Goal: Task Accomplishment & Management: Use online tool/utility

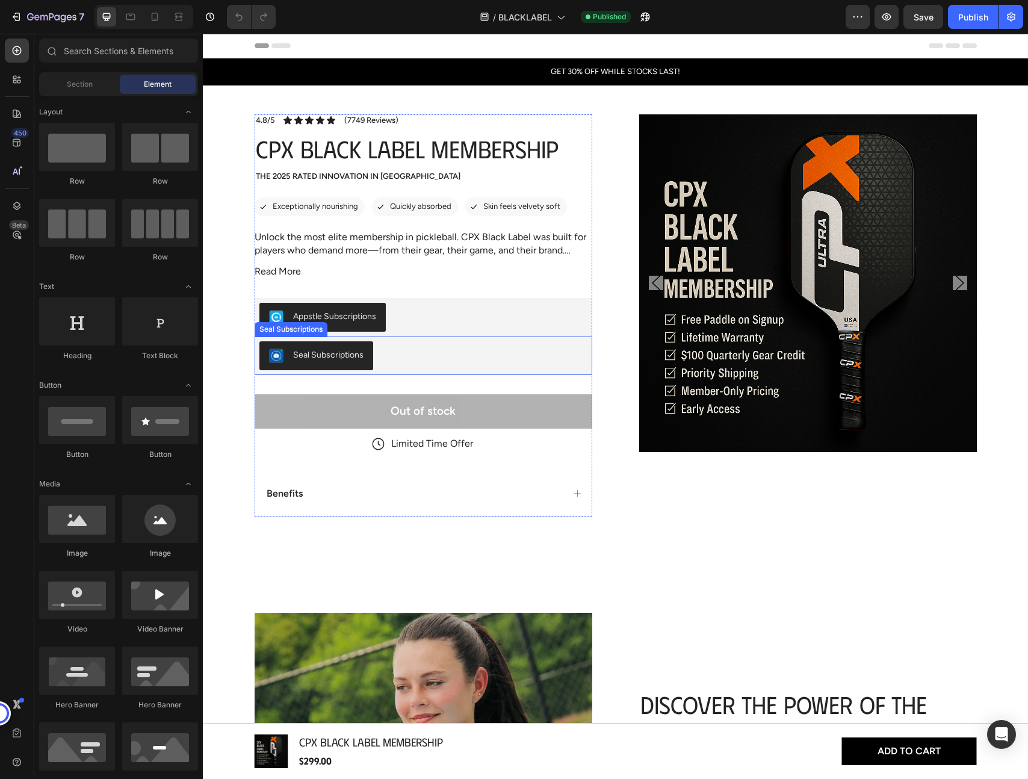
click at [309, 356] on div "Seal Subscriptions" at bounding box center [328, 354] width 70 height 13
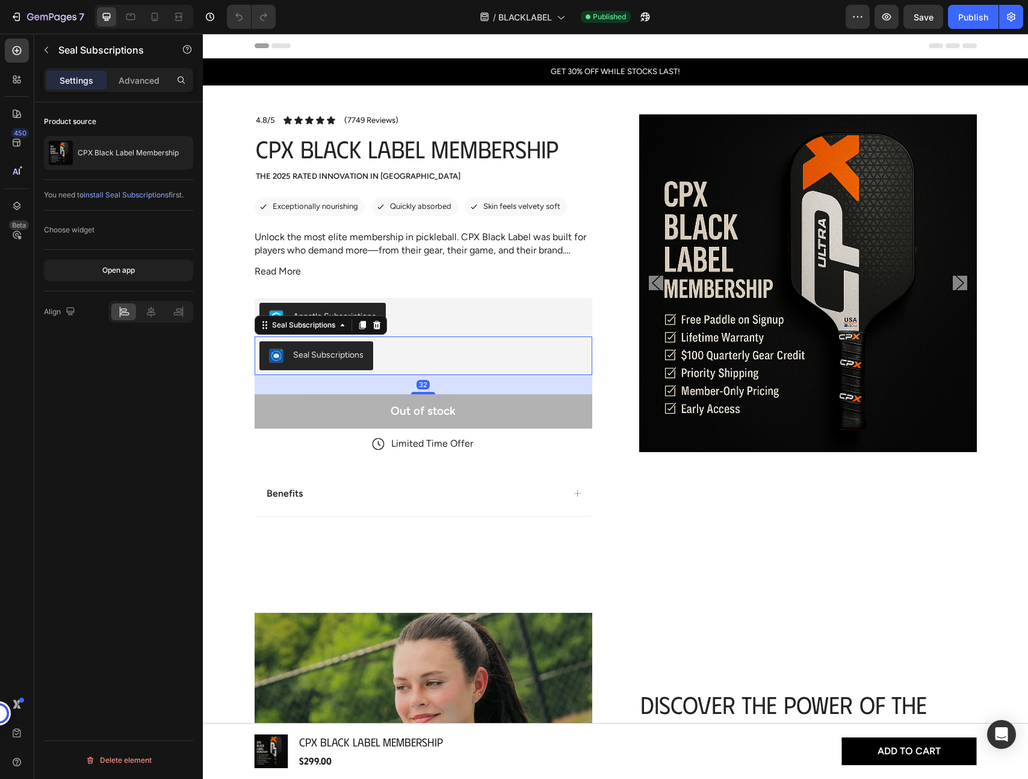
click at [114, 195] on span "install Seal Subscriptions" at bounding box center [126, 194] width 85 height 9
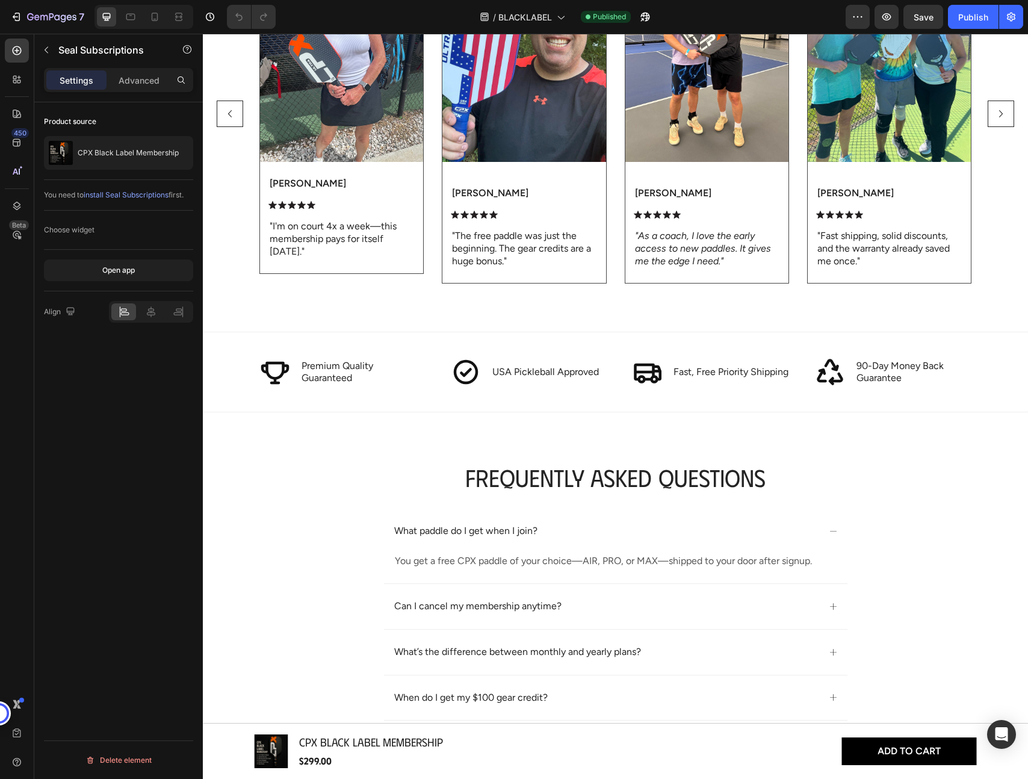
scroll to position [1746, 0]
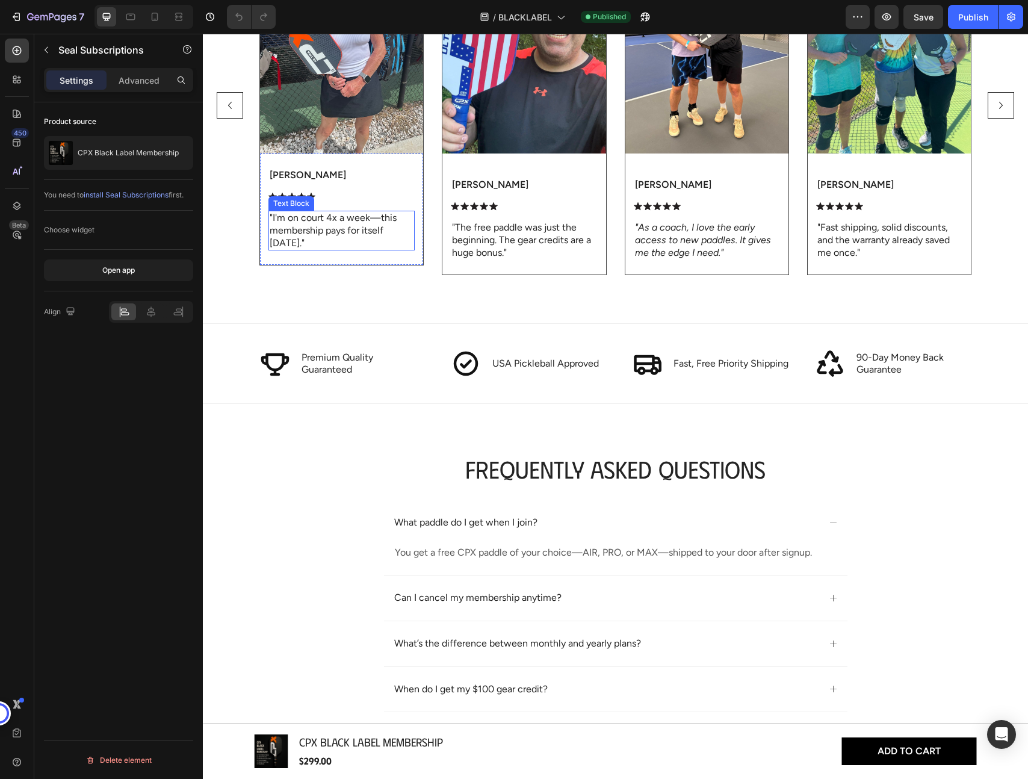
click at [354, 234] on p ""I'm on court 4x a week—this membership pays for itself within 30 days."" at bounding box center [342, 230] width 144 height 37
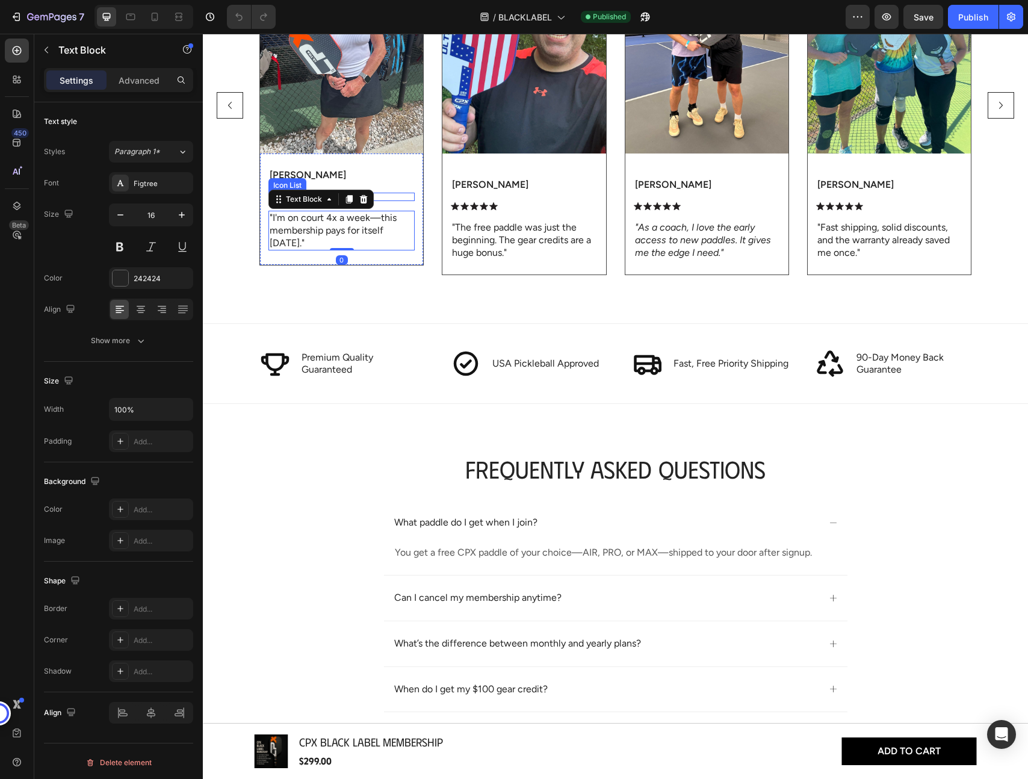
click at [405, 197] on div "Icon Icon Icon Icon Icon" at bounding box center [341, 197] width 146 height 8
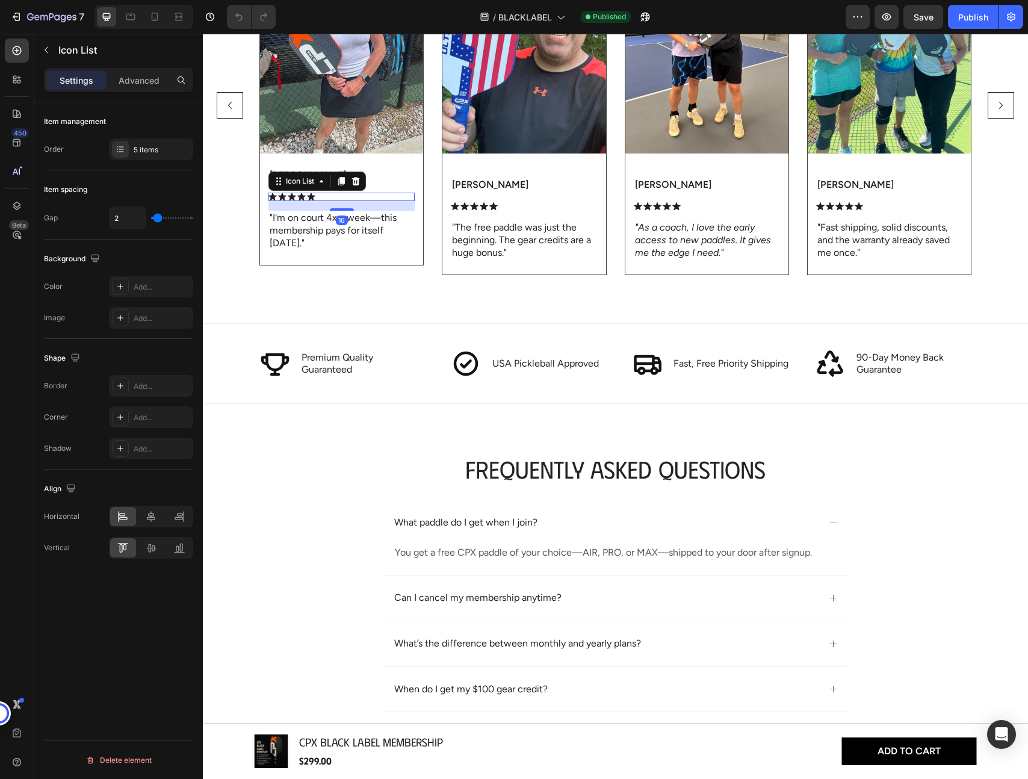
scroll to position [1697, 0]
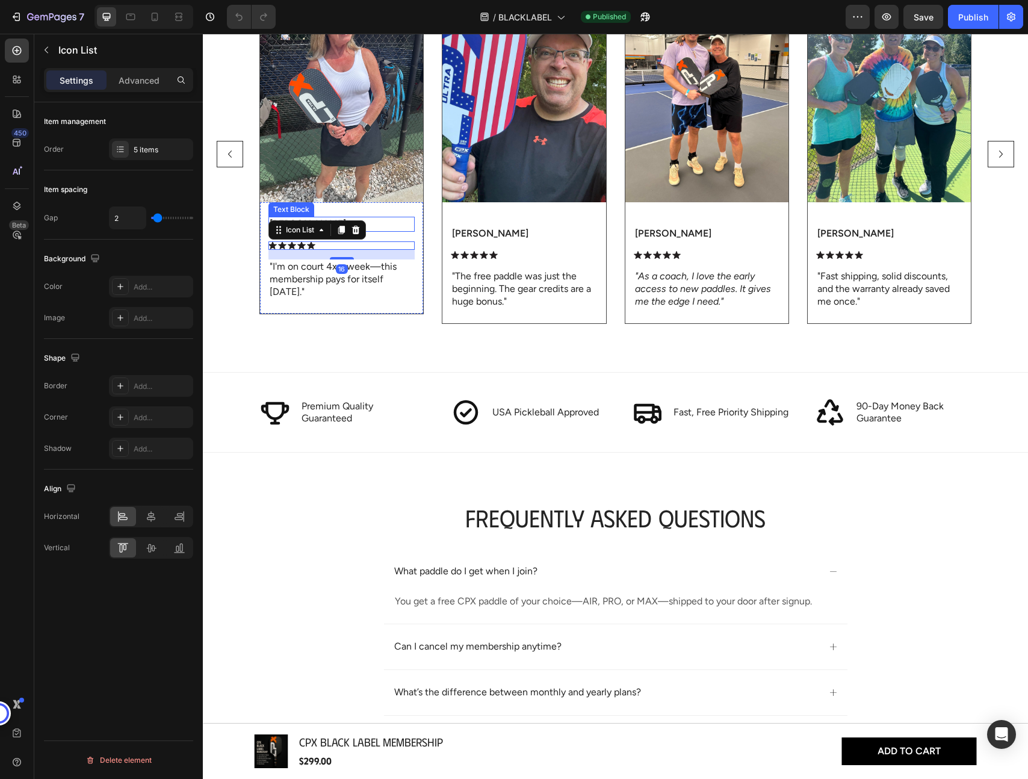
click at [387, 226] on p "Emily R." at bounding box center [342, 224] width 144 height 13
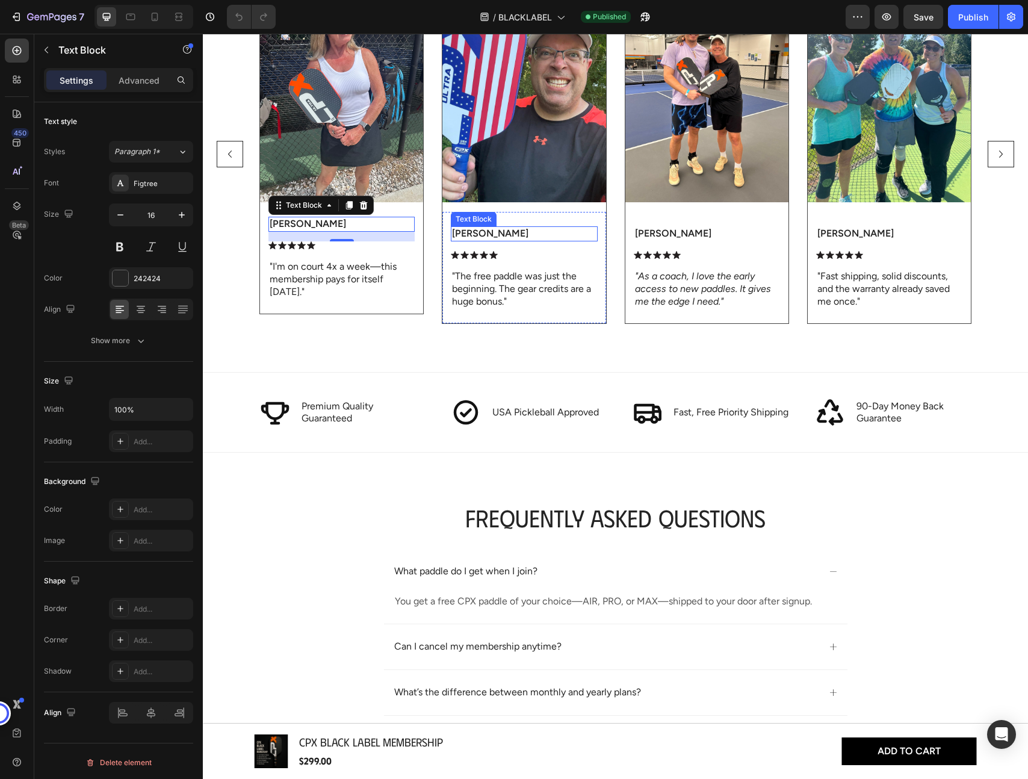
click at [489, 233] on p "Emma T." at bounding box center [524, 234] width 144 height 13
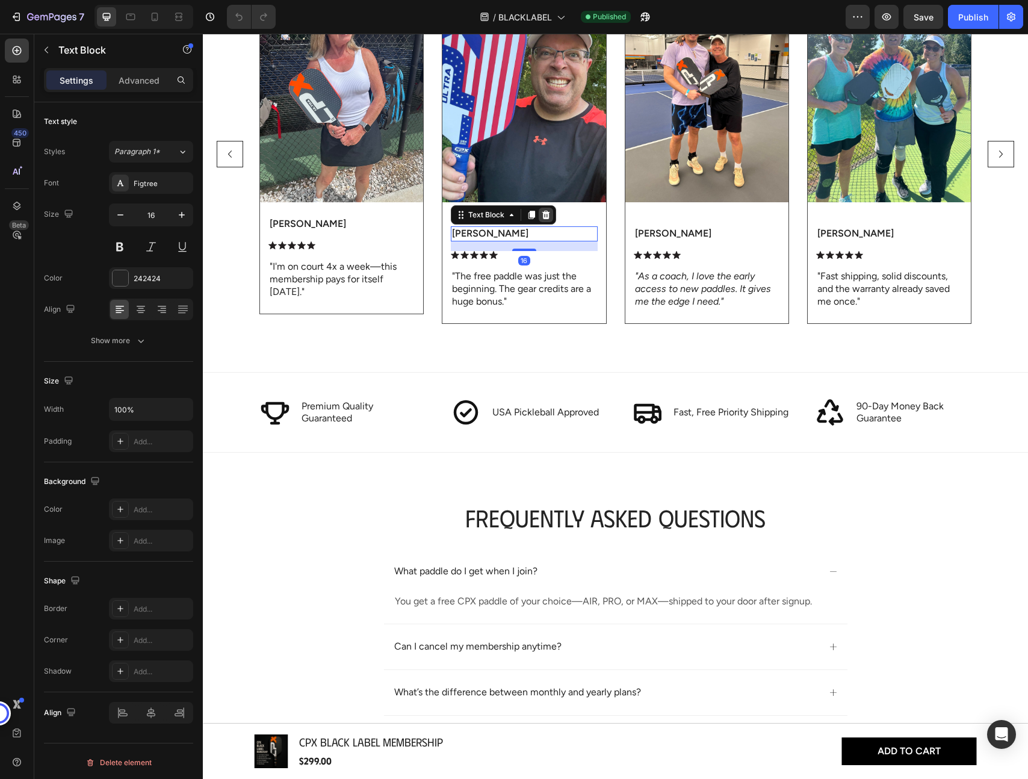
click at [541, 216] on icon at bounding box center [546, 215] width 10 height 10
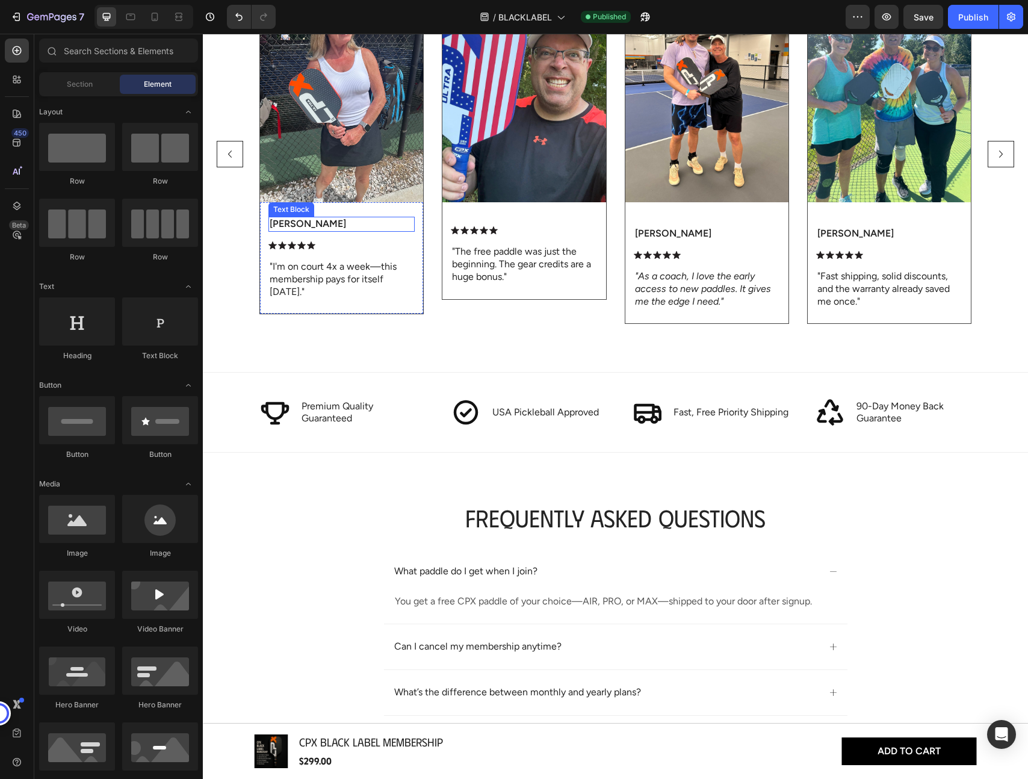
click at [296, 220] on p "Emily R." at bounding box center [342, 224] width 144 height 13
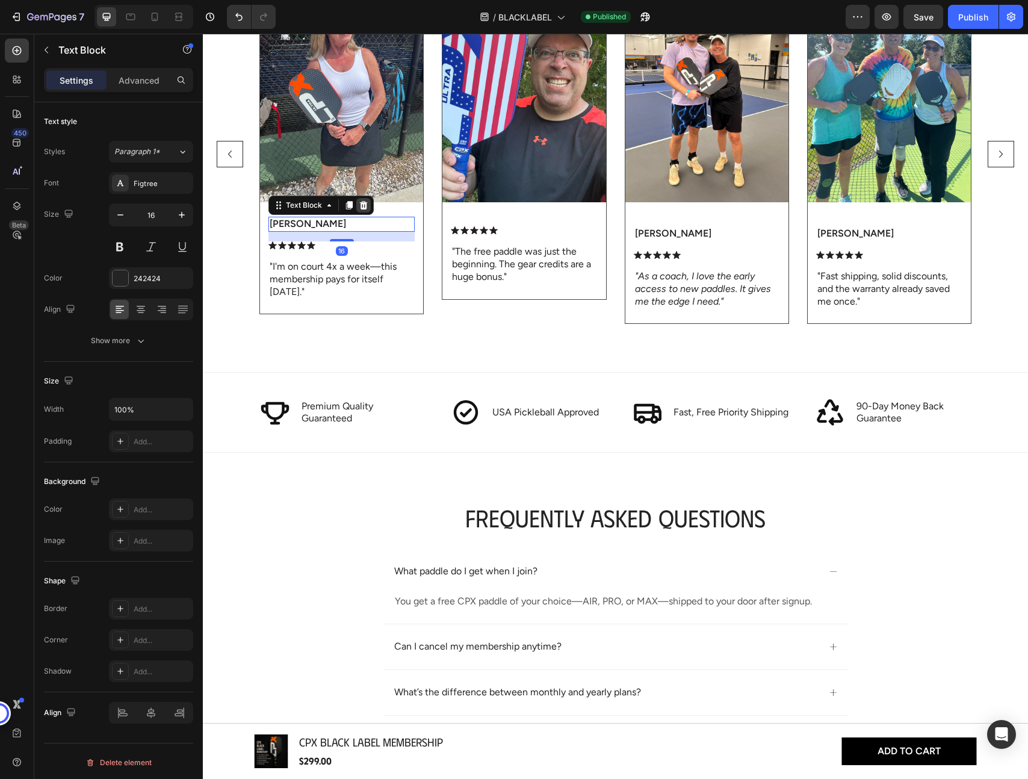
click at [362, 206] on icon at bounding box center [364, 205] width 8 height 8
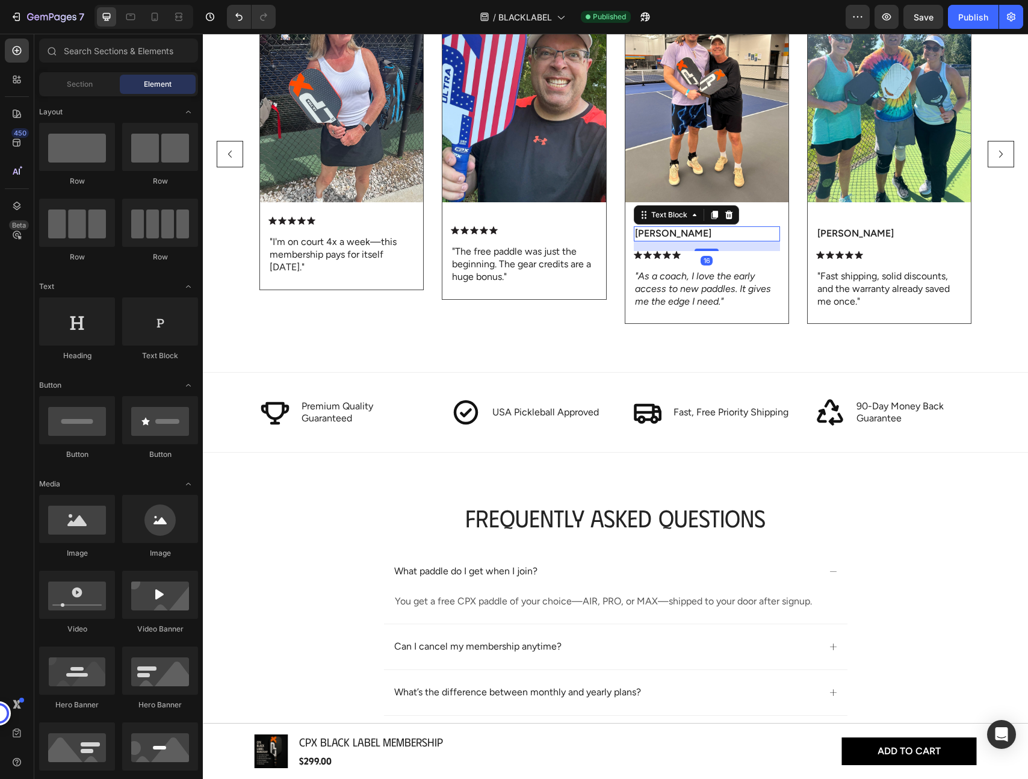
click at [670, 234] on p "Olivia M." at bounding box center [707, 234] width 144 height 13
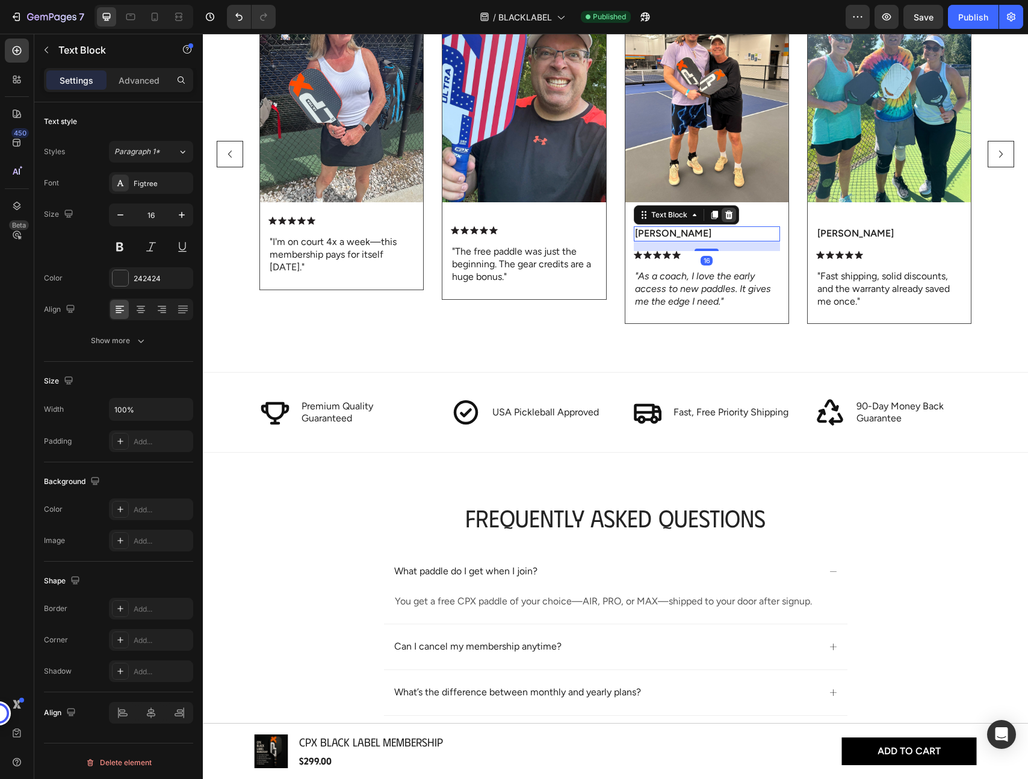
click at [726, 212] on icon at bounding box center [729, 215] width 8 height 8
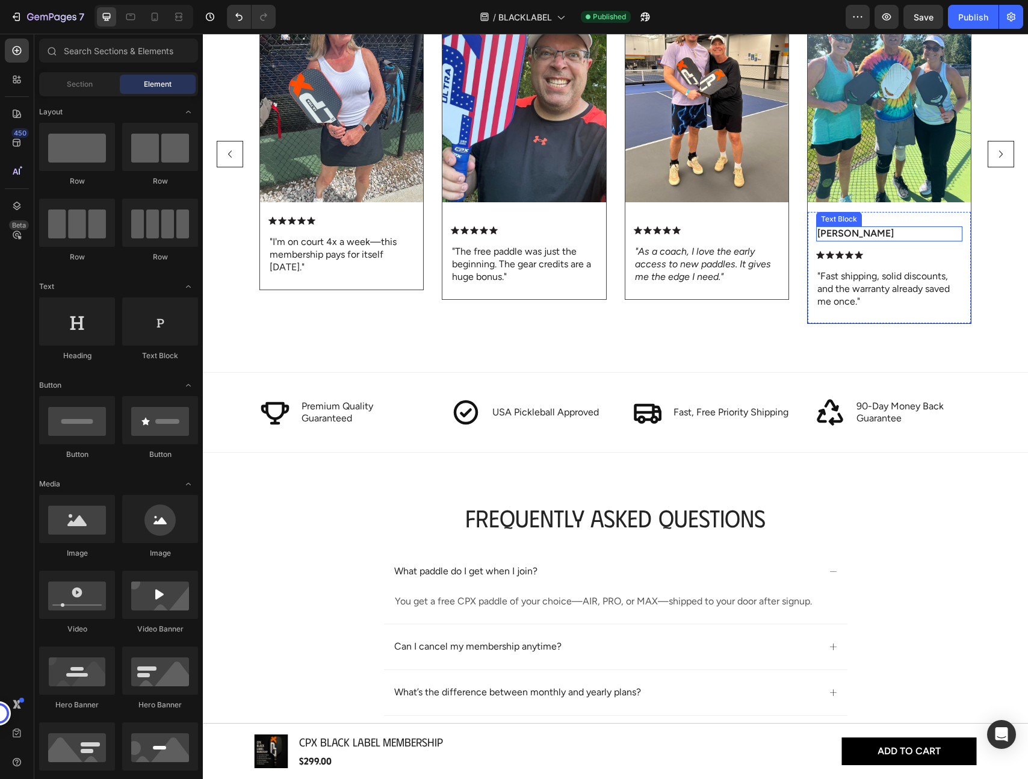
click at [838, 236] on p "Sophia L." at bounding box center [889, 234] width 144 height 13
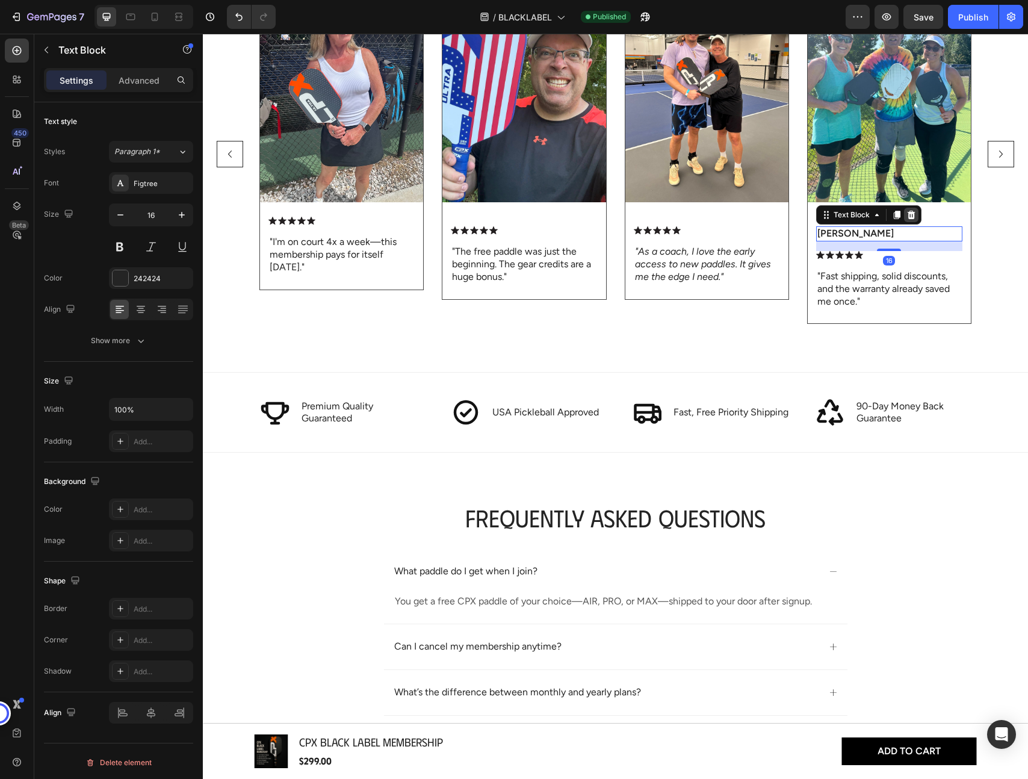
click at [908, 214] on icon at bounding box center [911, 215] width 10 height 10
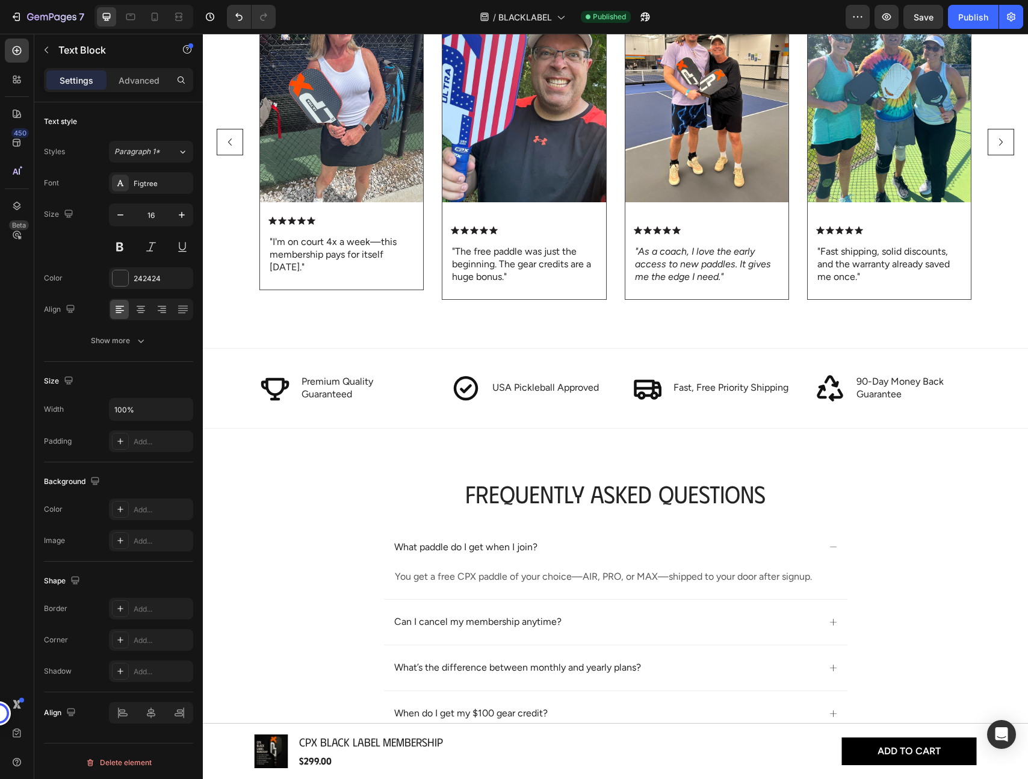
scroll to position [1685, 0]
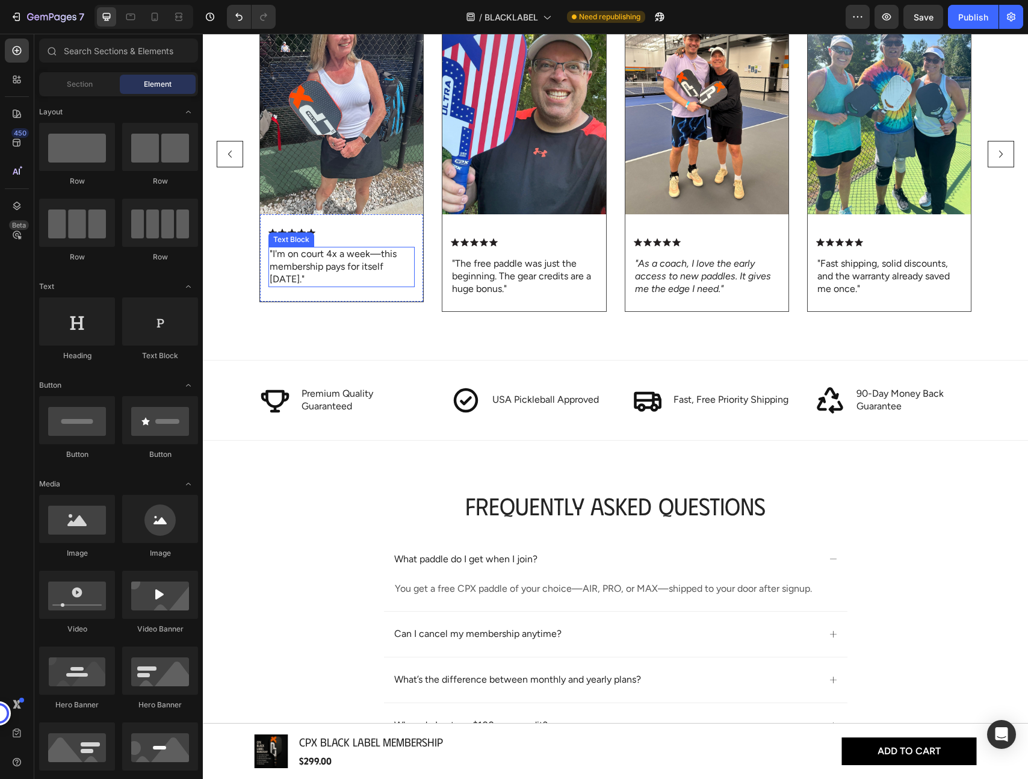
click at [307, 274] on p ""I'm on court 4x a week—this membership pays for itself within 30 days."" at bounding box center [342, 266] width 144 height 37
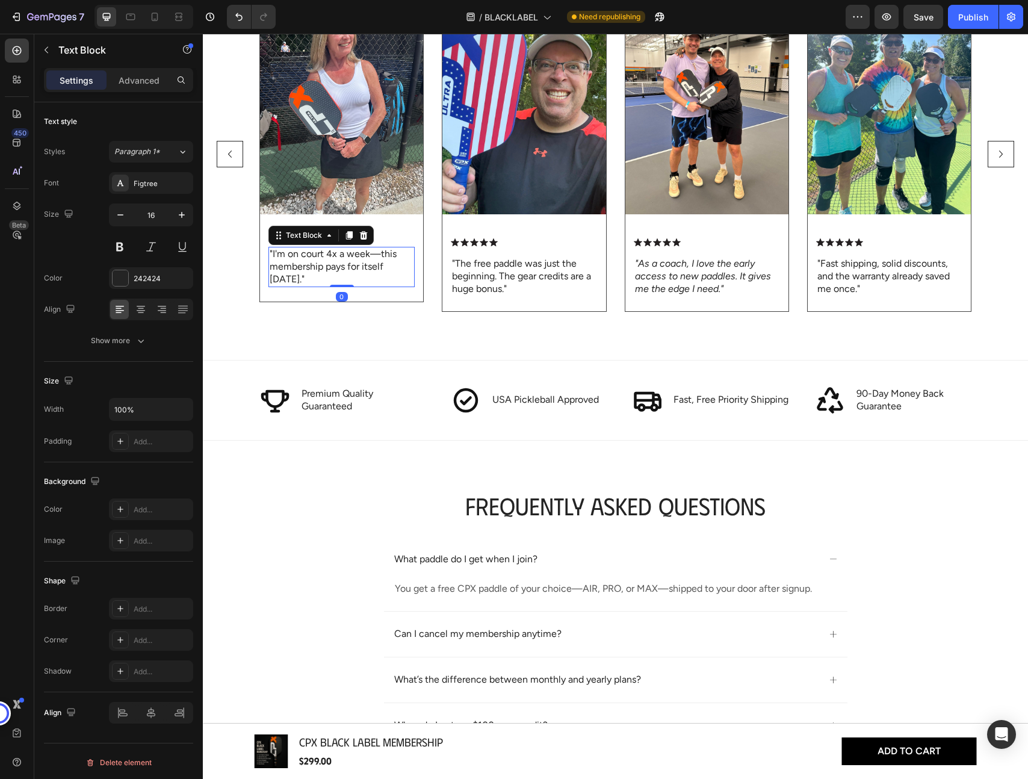
click at [299, 273] on p ""I'm on court 4x a week—this membership pays for itself within 30 days."" at bounding box center [342, 266] width 144 height 37
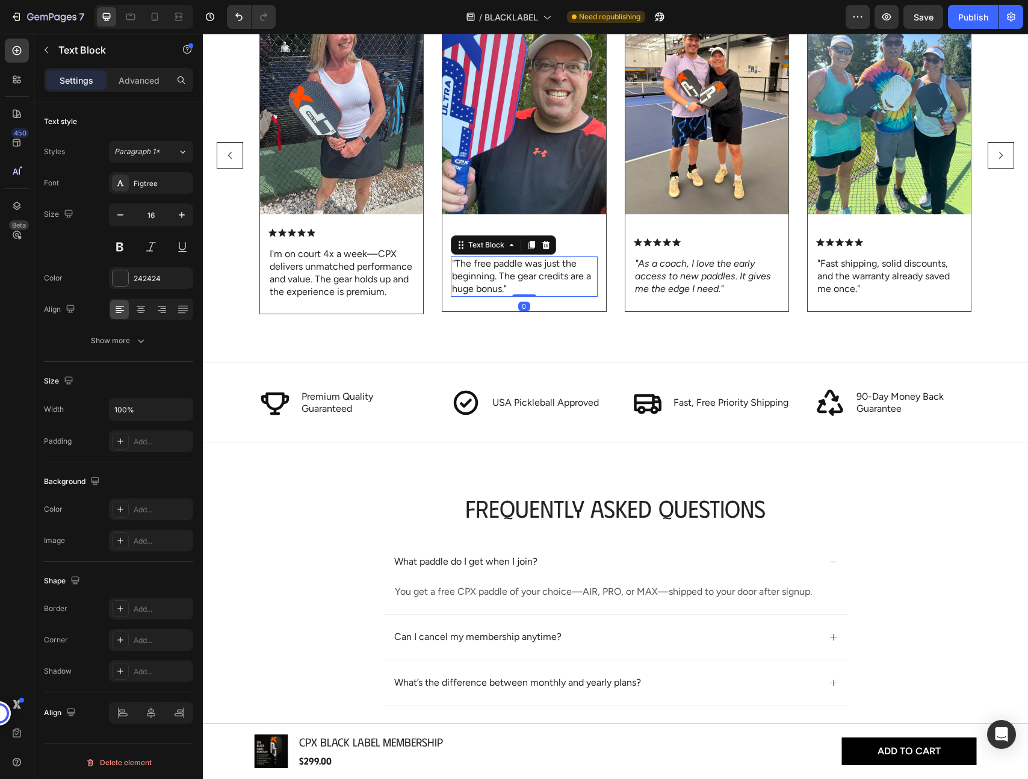
click at [494, 274] on p ""The free paddle was just the beginning. The gear credits are a huge bonus."" at bounding box center [524, 276] width 144 height 37
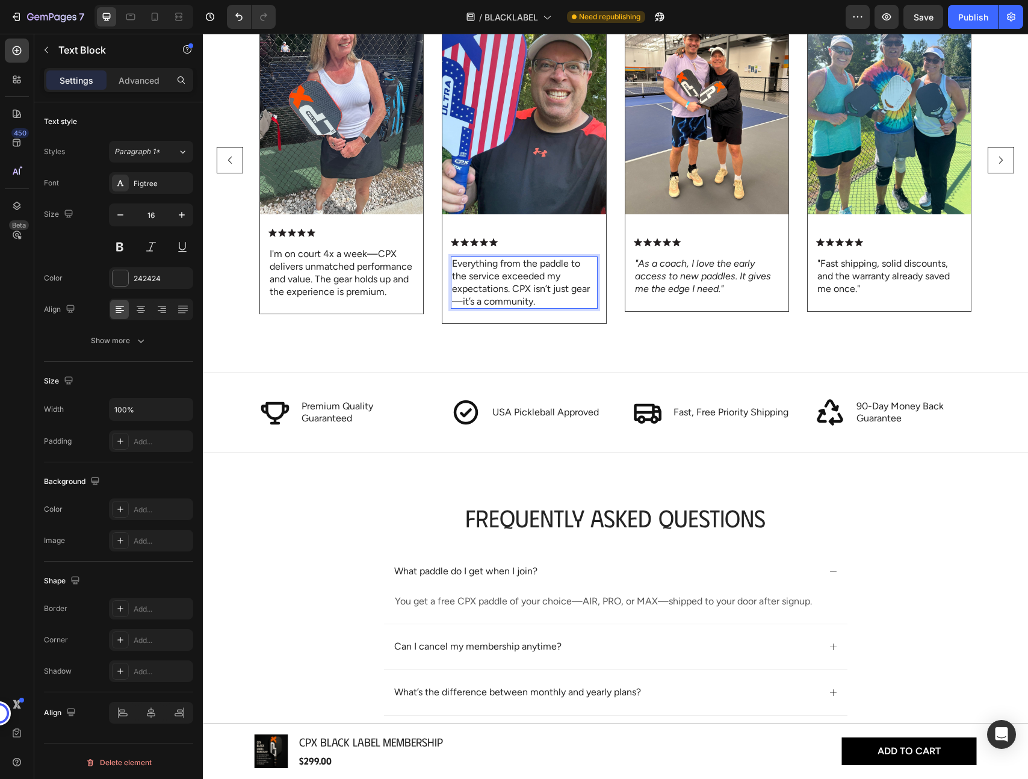
click at [855, 270] on p ""Fast shipping, solid discounts, and the warranty already saved me once."" at bounding box center [889, 276] width 144 height 37
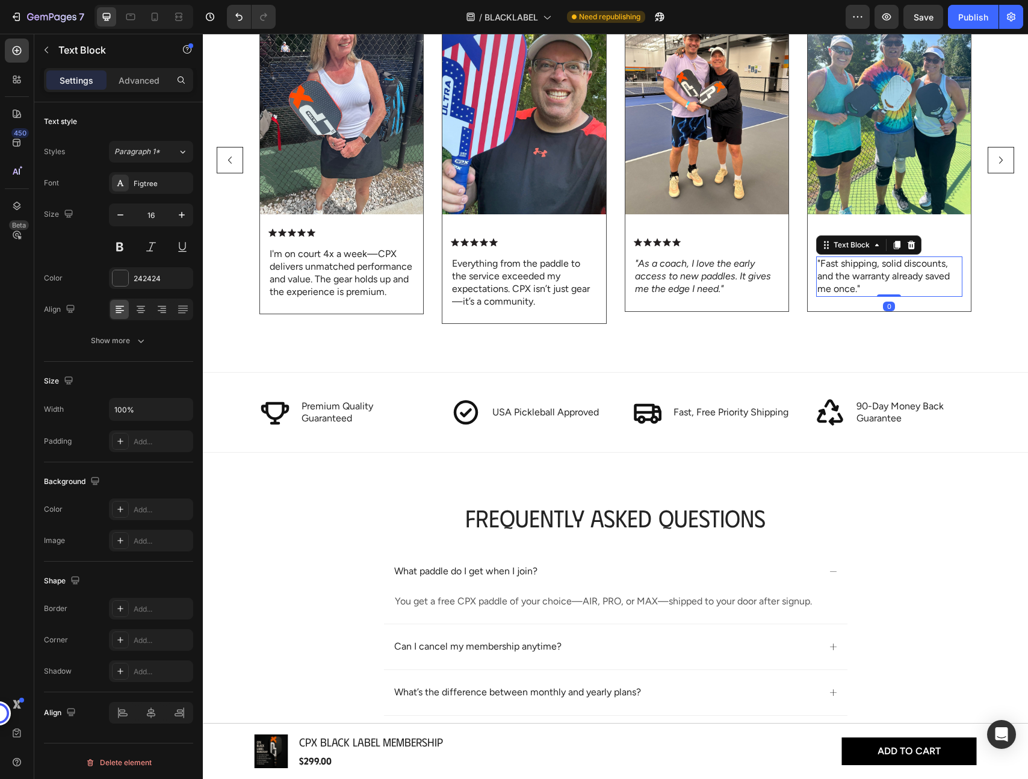
click at [855, 270] on p ""Fast shipping, solid discounts, and the warranty already saved me once."" at bounding box center [889, 276] width 144 height 37
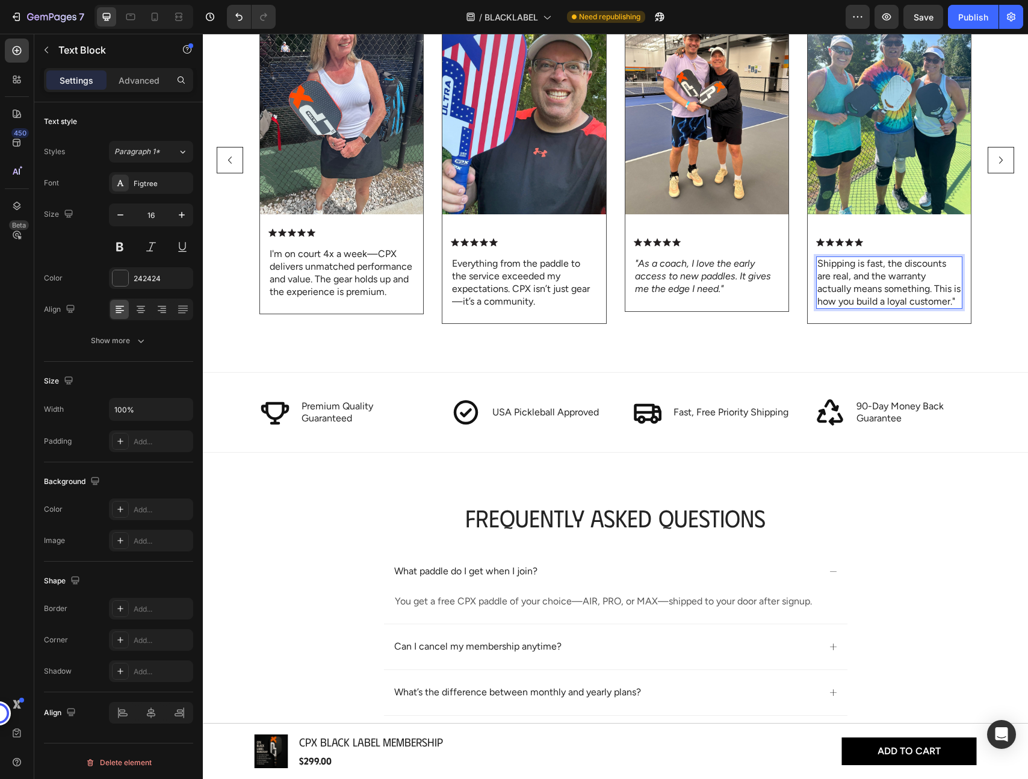
click at [818, 263] on p "Shipping is fast, the discounts are real, and the warranty actually means somet…" at bounding box center [889, 283] width 144 height 50
click at [708, 284] on icon ""As a coach, I love the early access to new paddles. It gives me the edge I nee…" at bounding box center [703, 276] width 136 height 37
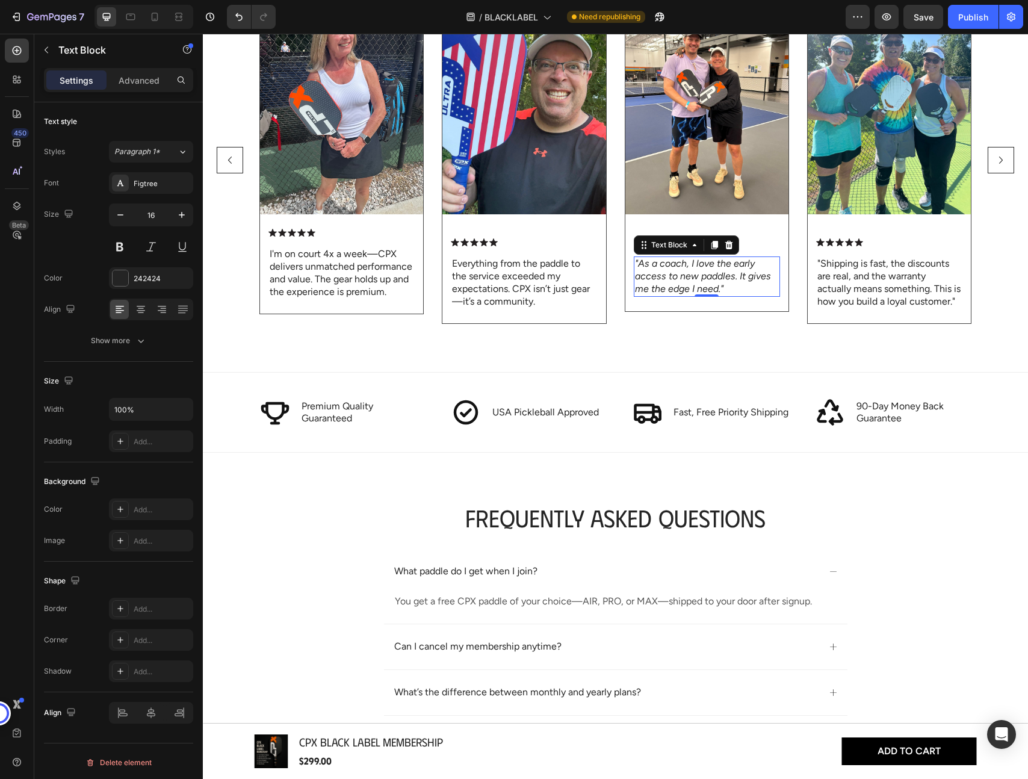
click at [692, 275] on icon ""As a coach, I love the early access to new paddles. It gives me the edge I nee…" at bounding box center [703, 276] width 136 height 37
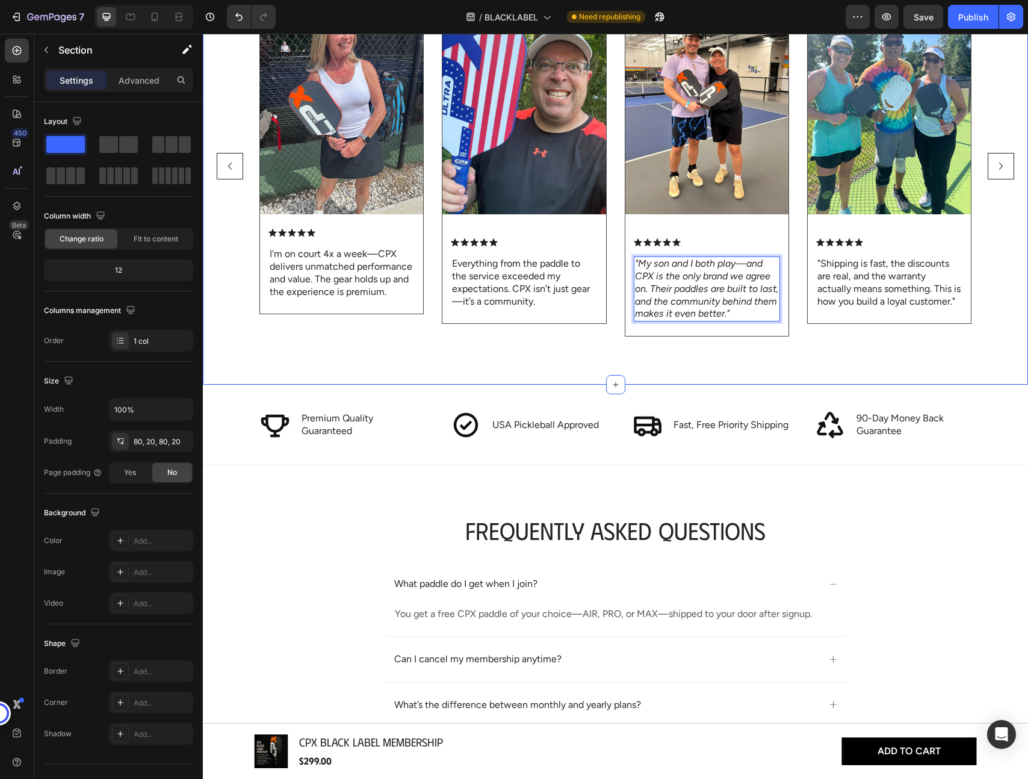
click at [827, 344] on div "BLACK LABEL MEMBER FEEDBACK Heading Image Icon Icon Icon Icon Icon Icon List I'…" at bounding box center [615, 136] width 825 height 500
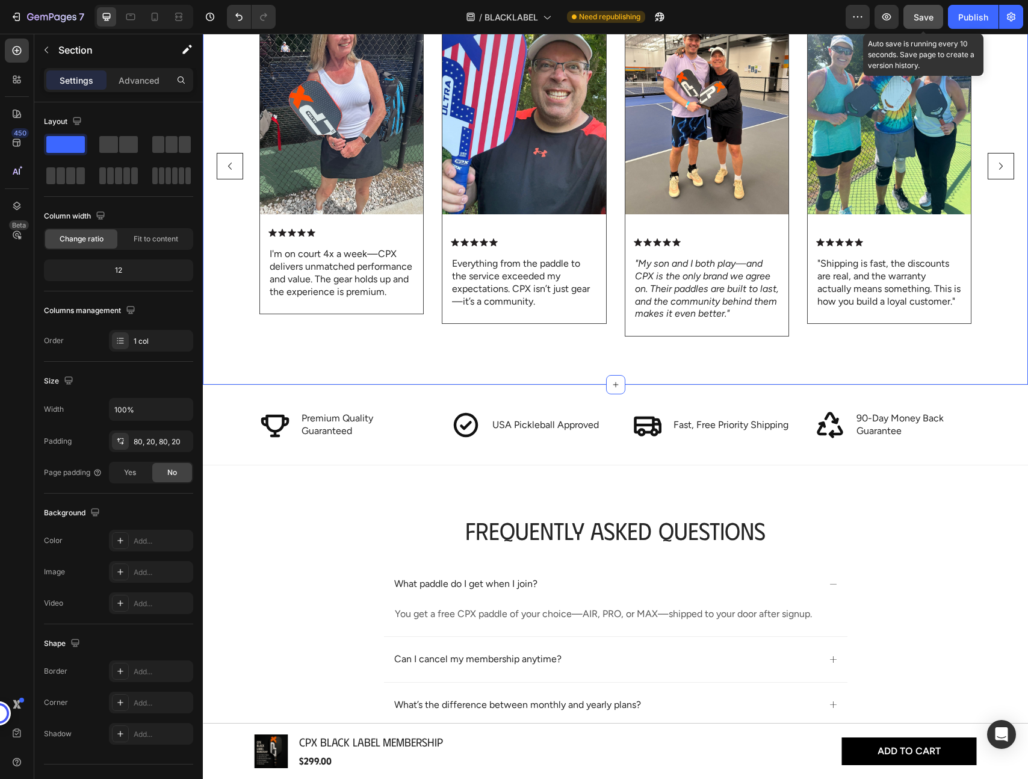
click at [918, 17] on span "Save" at bounding box center [924, 17] width 20 height 10
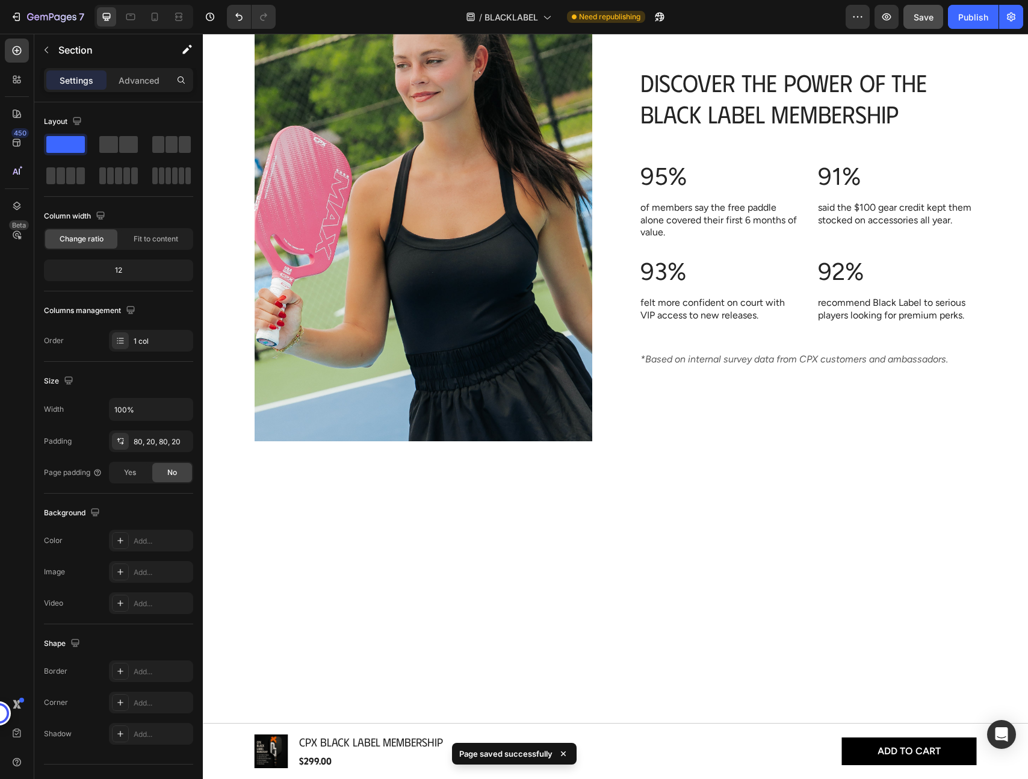
scroll to position [0, 0]
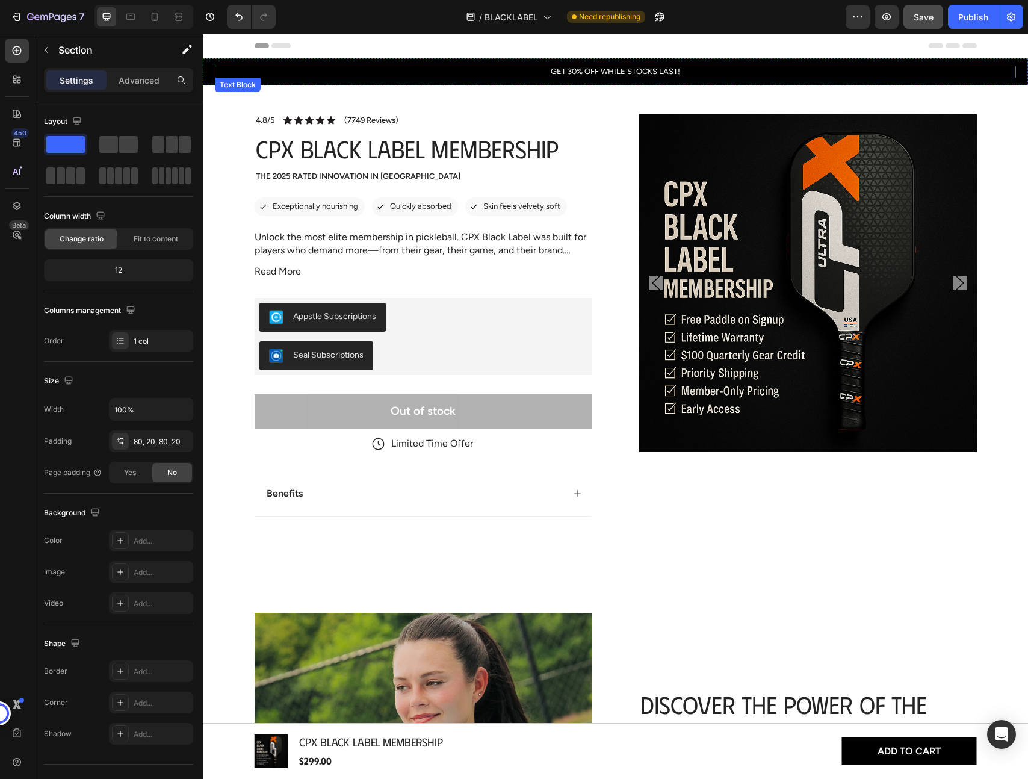
click at [590, 71] on p "GET 30% OFF WHILE STOCKS LAST!" at bounding box center [615, 72] width 799 height 10
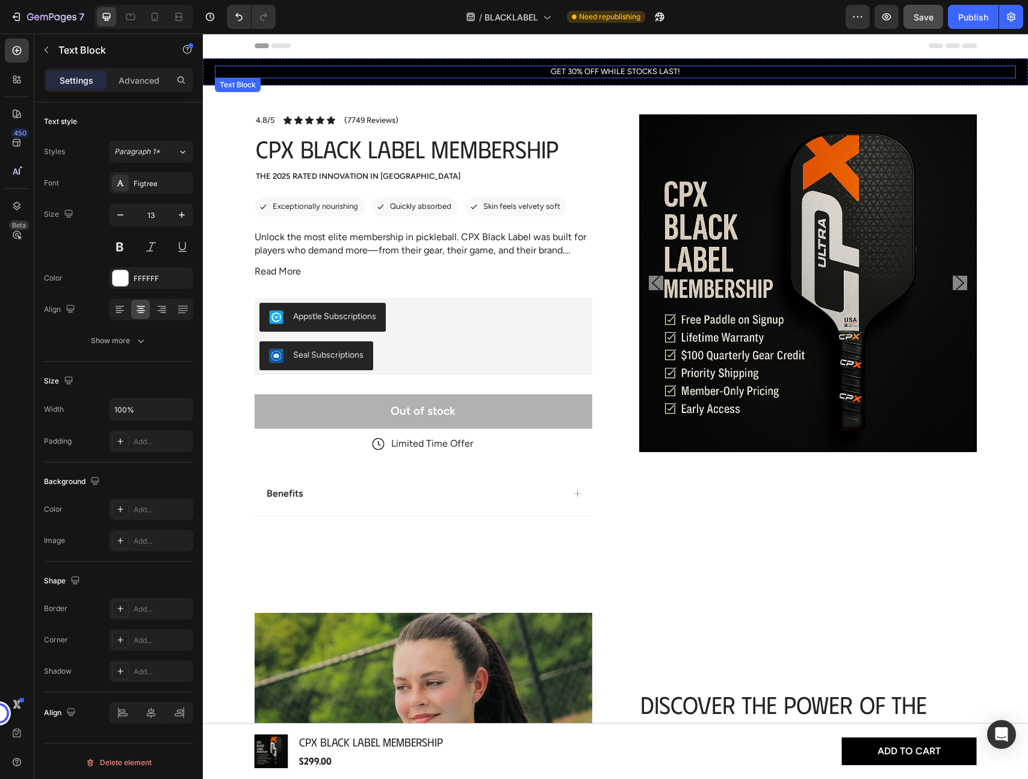
click at [590, 71] on p "GET 30% OFF WHILE STOCKS LAST!" at bounding box center [615, 72] width 799 height 10
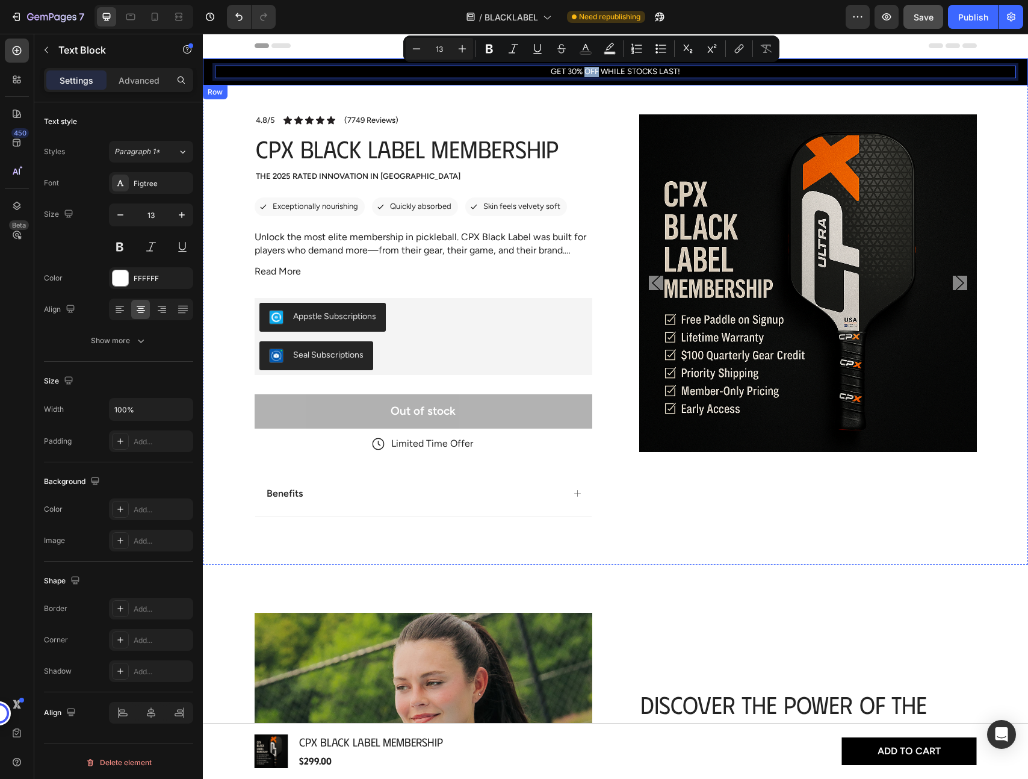
click at [688, 82] on div "GET 30% OFF WHILE STOCKS LAST! Text Block 0 Row" at bounding box center [615, 71] width 825 height 27
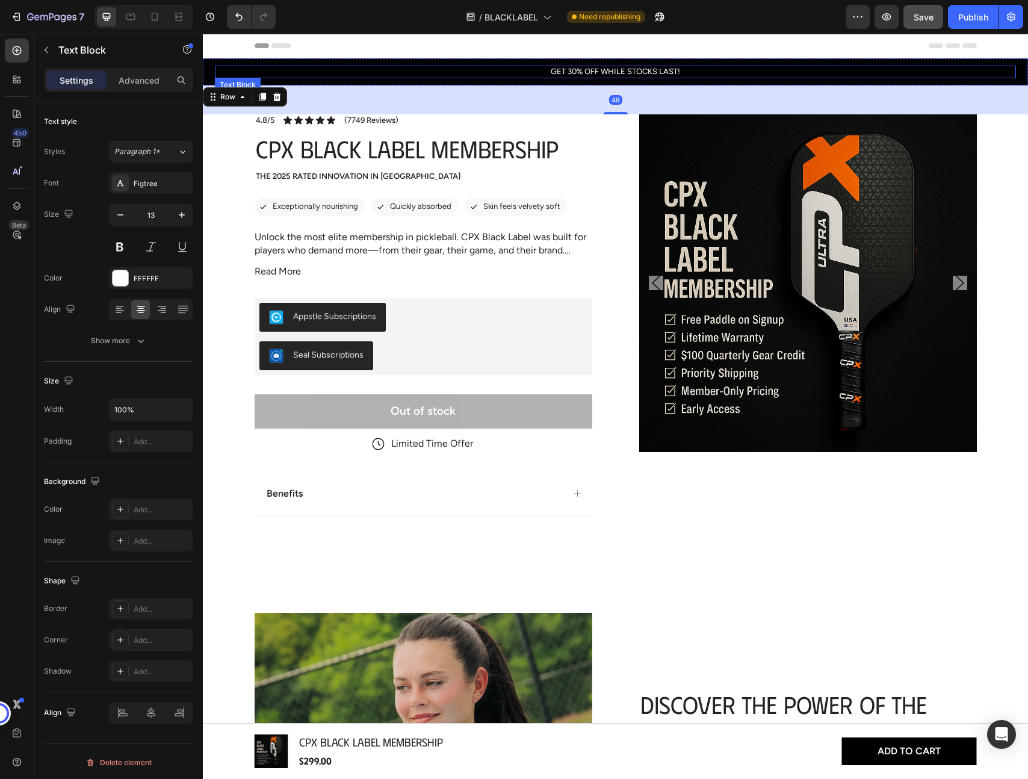
click at [717, 73] on p "GET 30% OFF WHILE STOCKS LAST!" at bounding box center [615, 72] width 799 height 10
click at [747, 63] on div "GET 30% OFF WHILE STOCKS LAST! Text Block Row 48" at bounding box center [615, 71] width 825 height 27
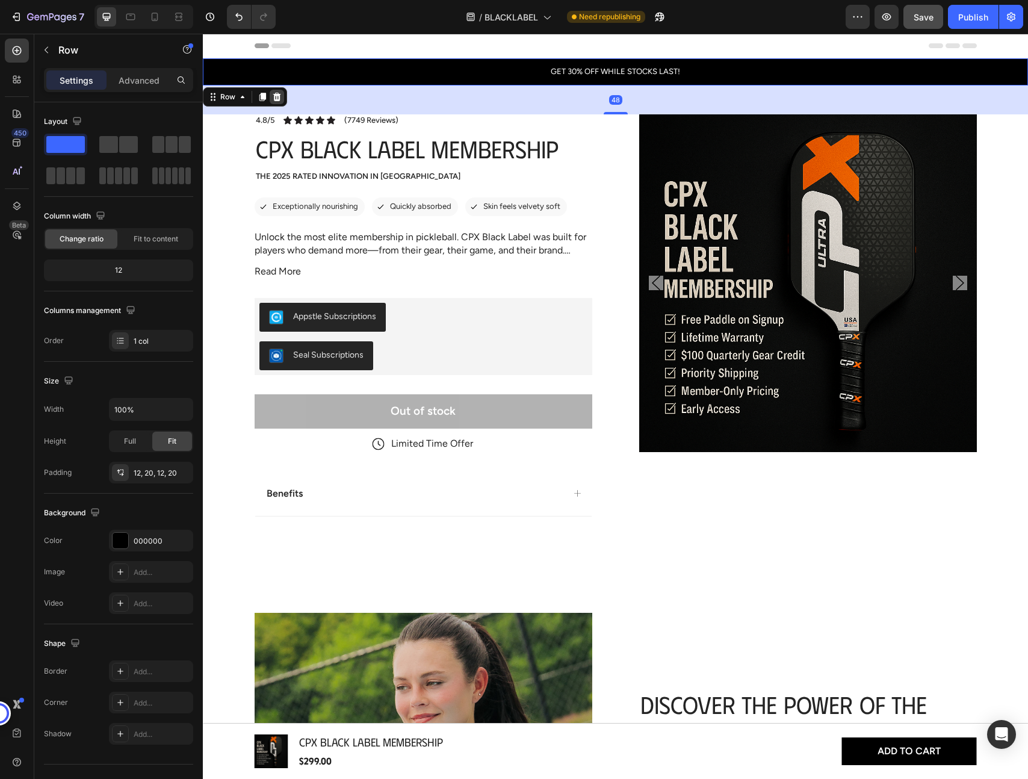
click at [276, 96] on icon at bounding box center [277, 97] width 8 height 8
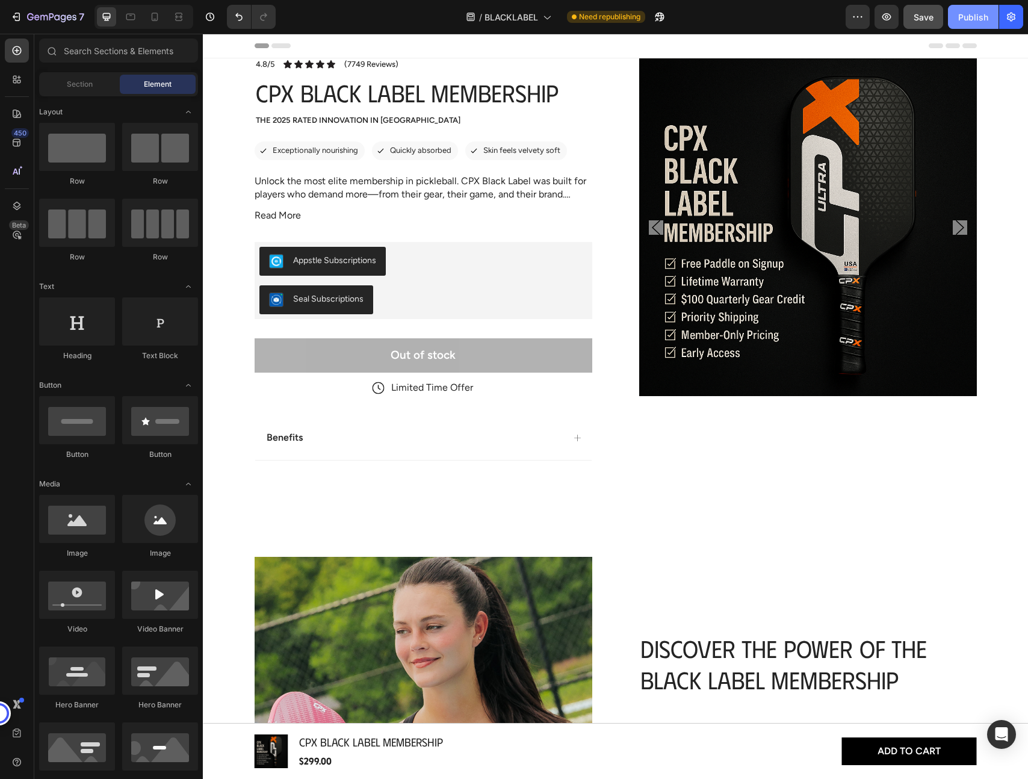
click at [967, 20] on div "Publish" at bounding box center [973, 17] width 30 height 13
click at [22, 16] on icon "button" at bounding box center [16, 17] width 12 height 12
click at [962, 20] on div "Publish" at bounding box center [973, 17] width 30 height 13
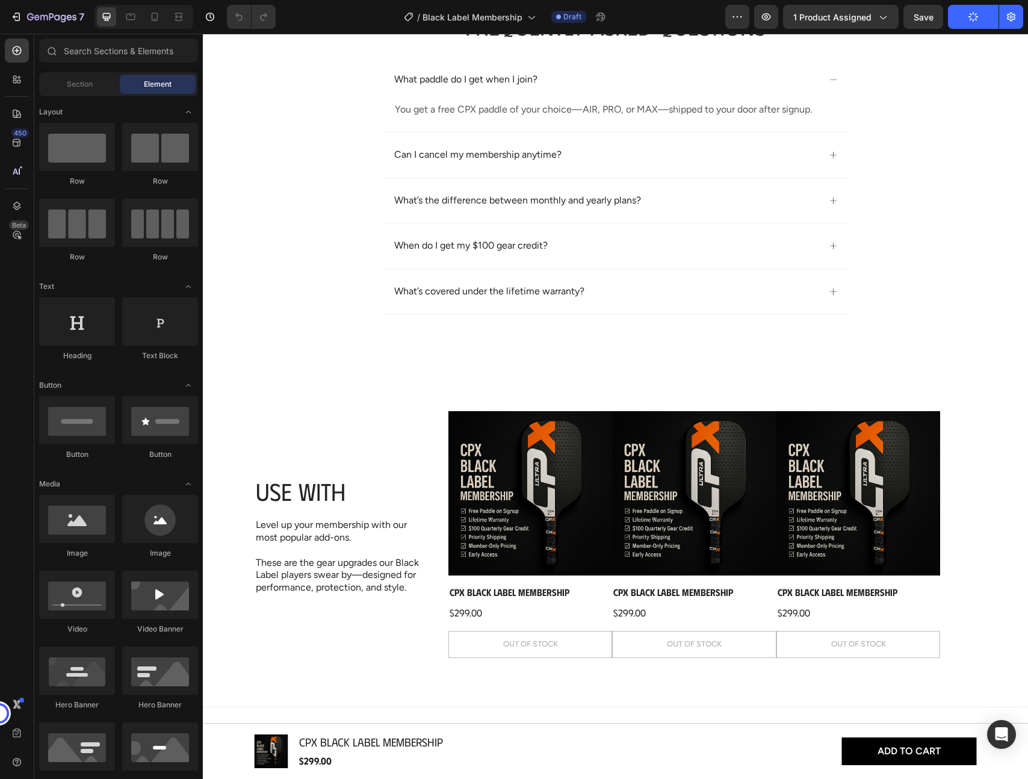
scroll to position [2416, 0]
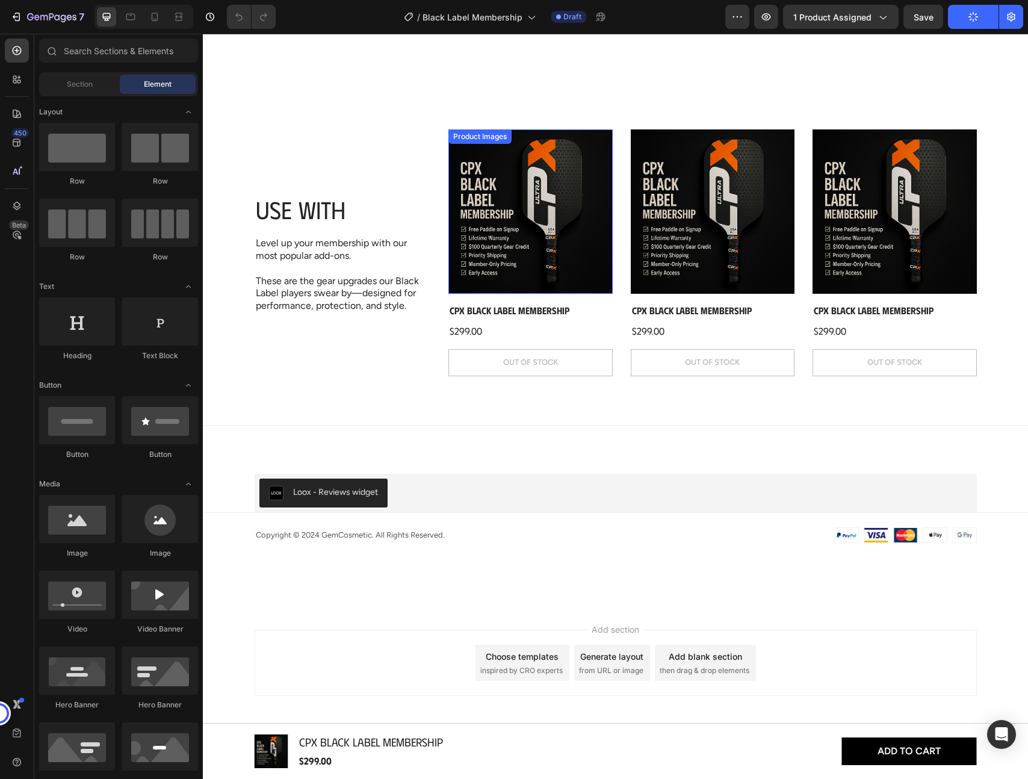
click at [539, 275] on img at bounding box center [530, 211] width 164 height 164
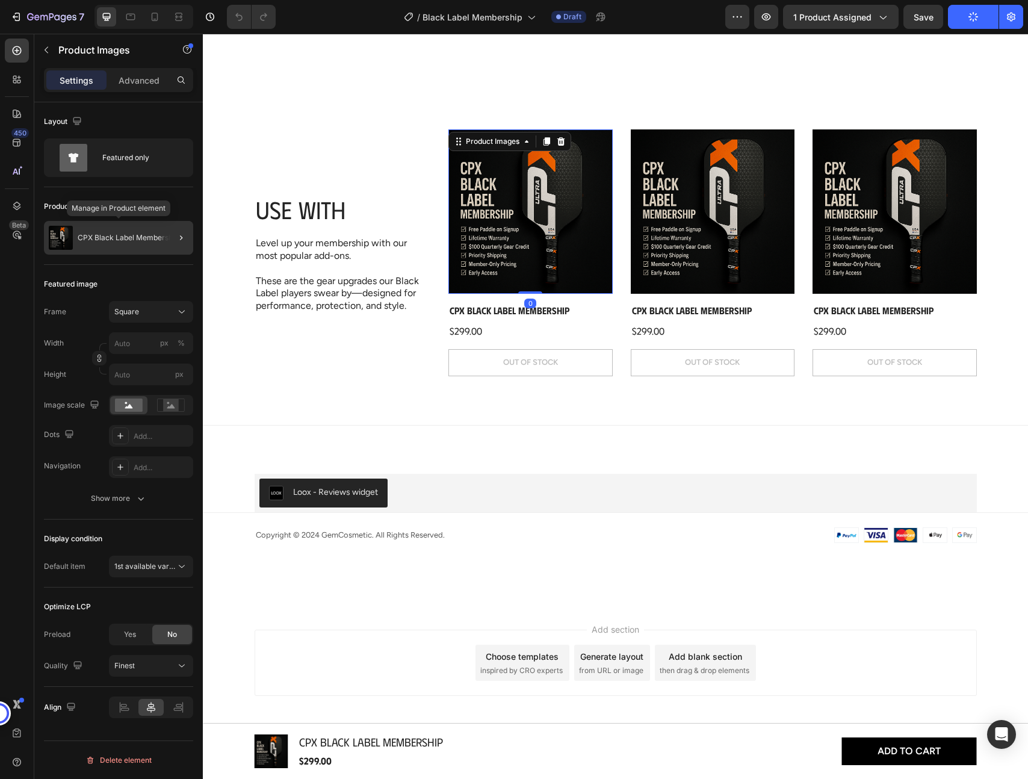
click at [151, 234] on p "CPX Black Label Membership" at bounding box center [128, 238] width 101 height 8
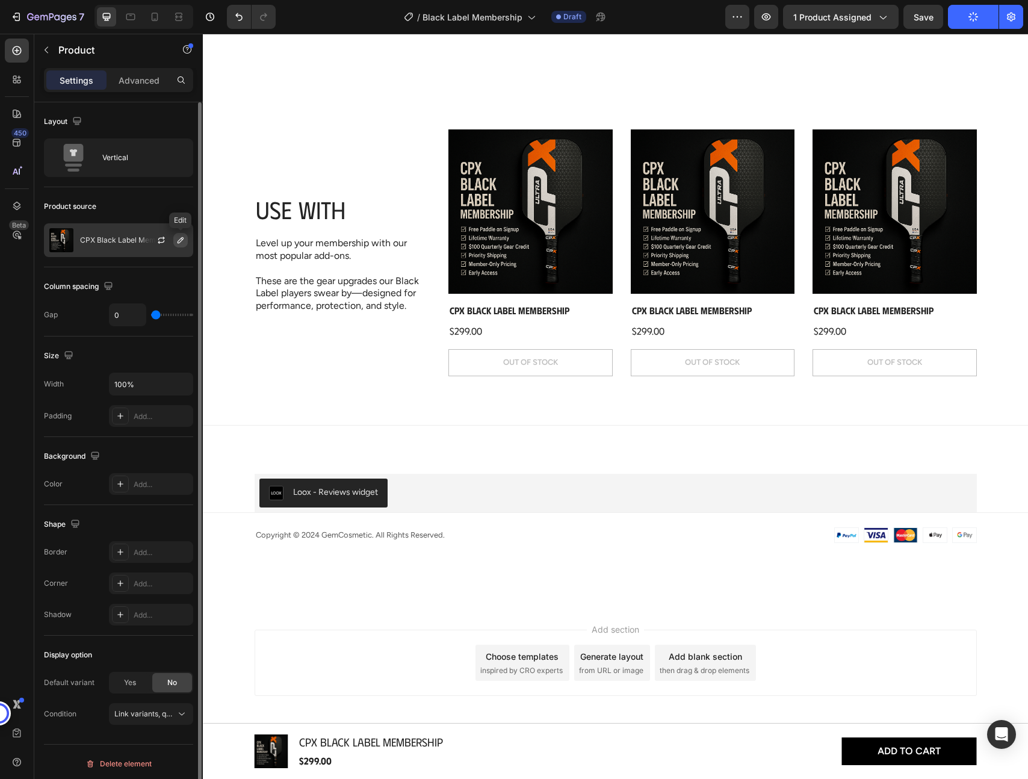
click at [178, 241] on icon "button" at bounding box center [181, 240] width 6 height 6
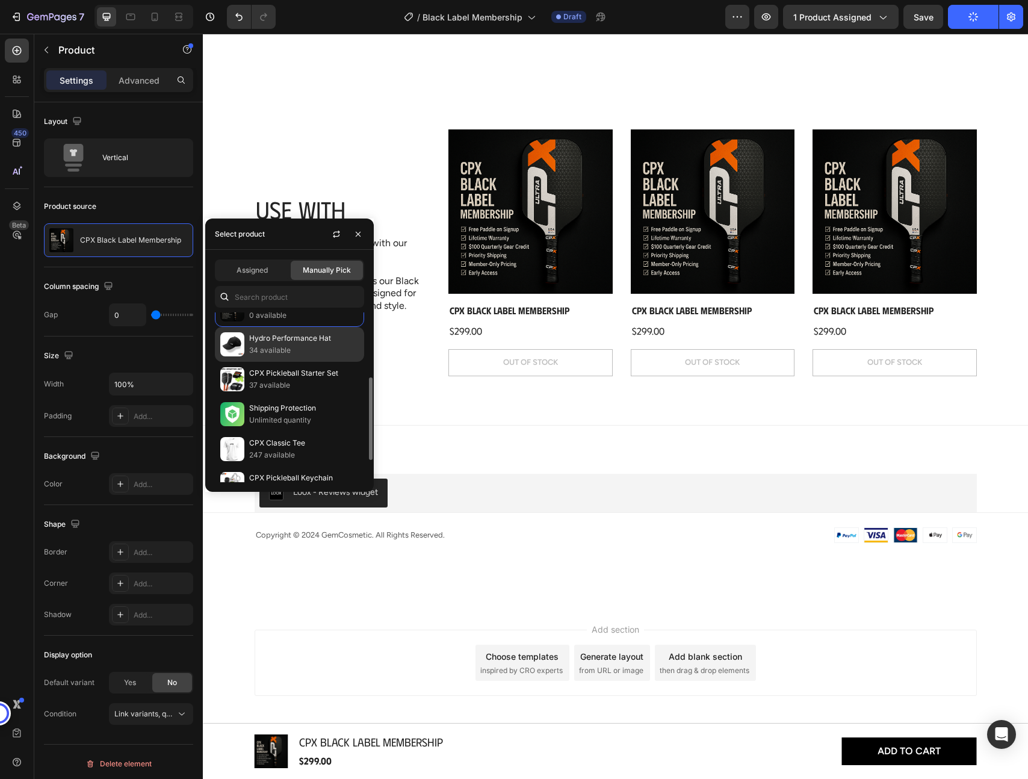
scroll to position [20, 0]
click at [278, 345] on p "34 available" at bounding box center [304, 351] width 110 height 12
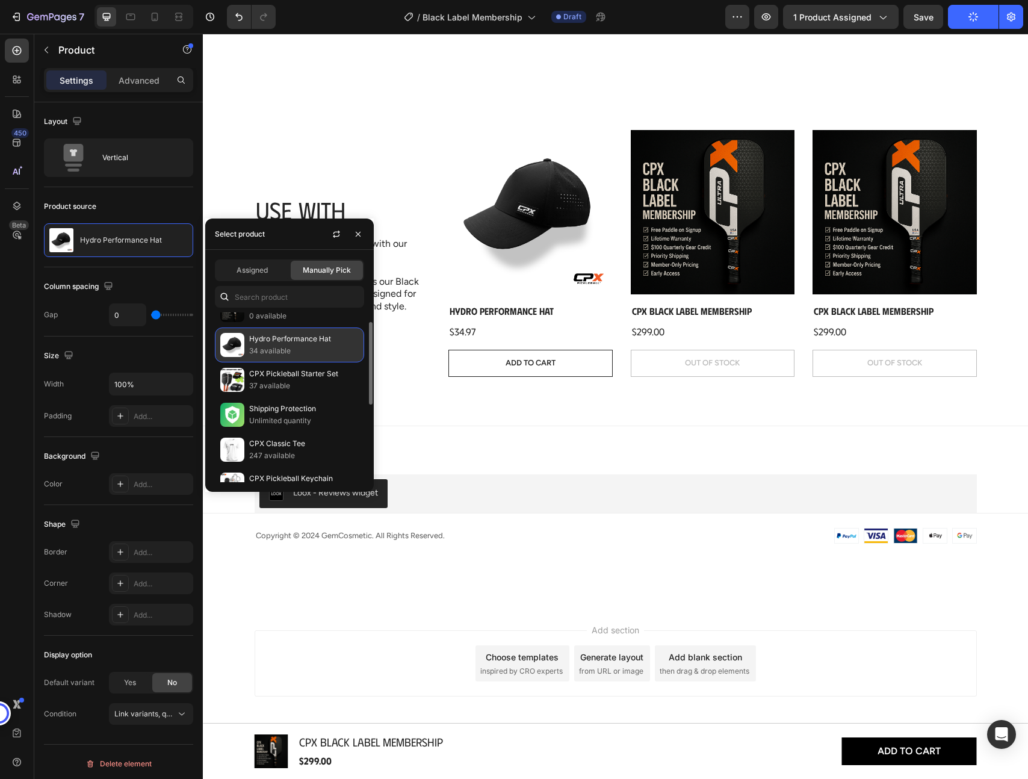
scroll to position [2416, 0]
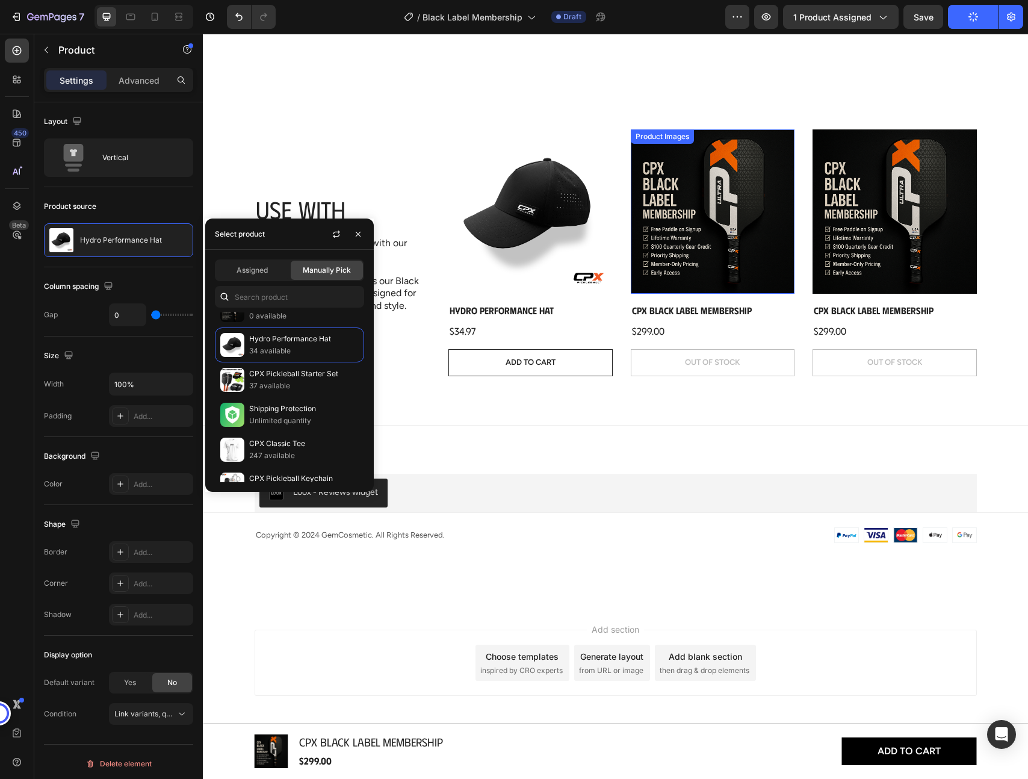
click at [694, 226] on img at bounding box center [713, 211] width 164 height 164
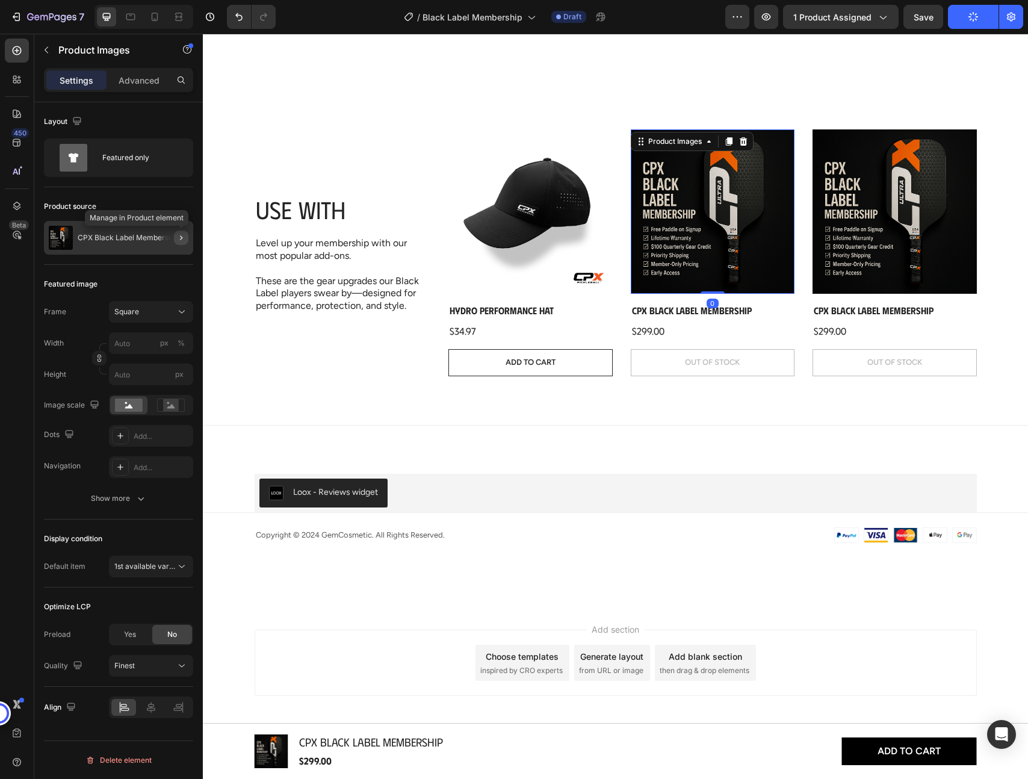
click at [177, 234] on icon "button" at bounding box center [181, 238] width 10 height 10
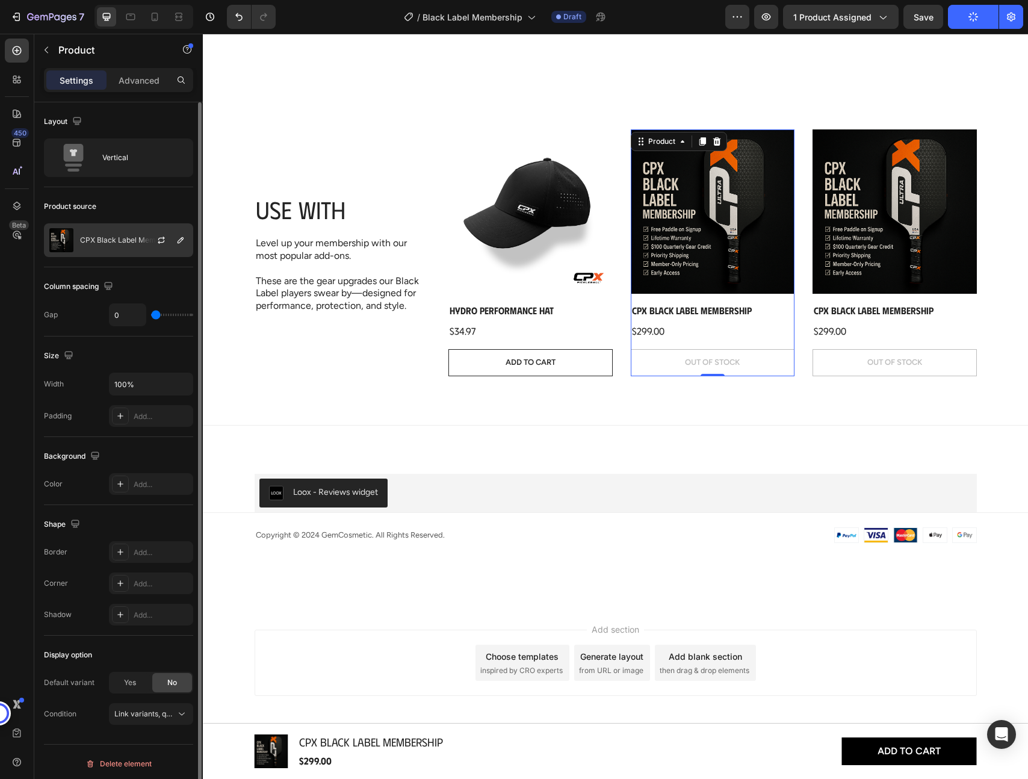
click at [101, 241] on p "CPX Black Label Membership" at bounding box center [130, 240] width 101 height 8
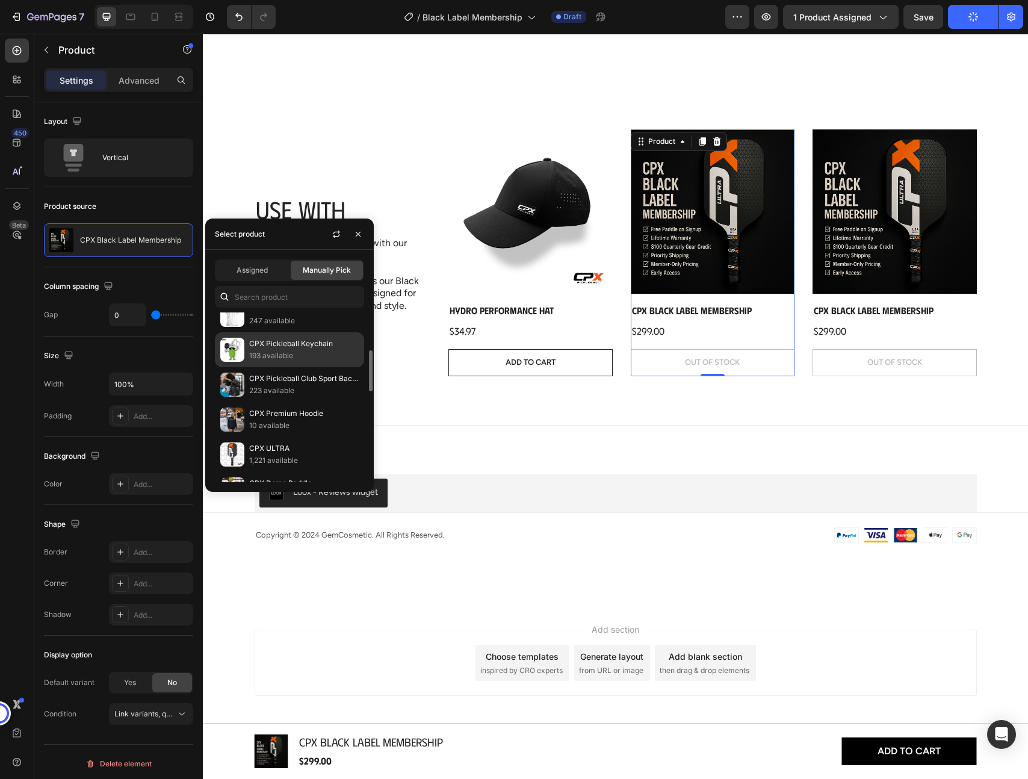
scroll to position [157, 0]
click at [275, 383] on p "223 available" at bounding box center [304, 388] width 110 height 12
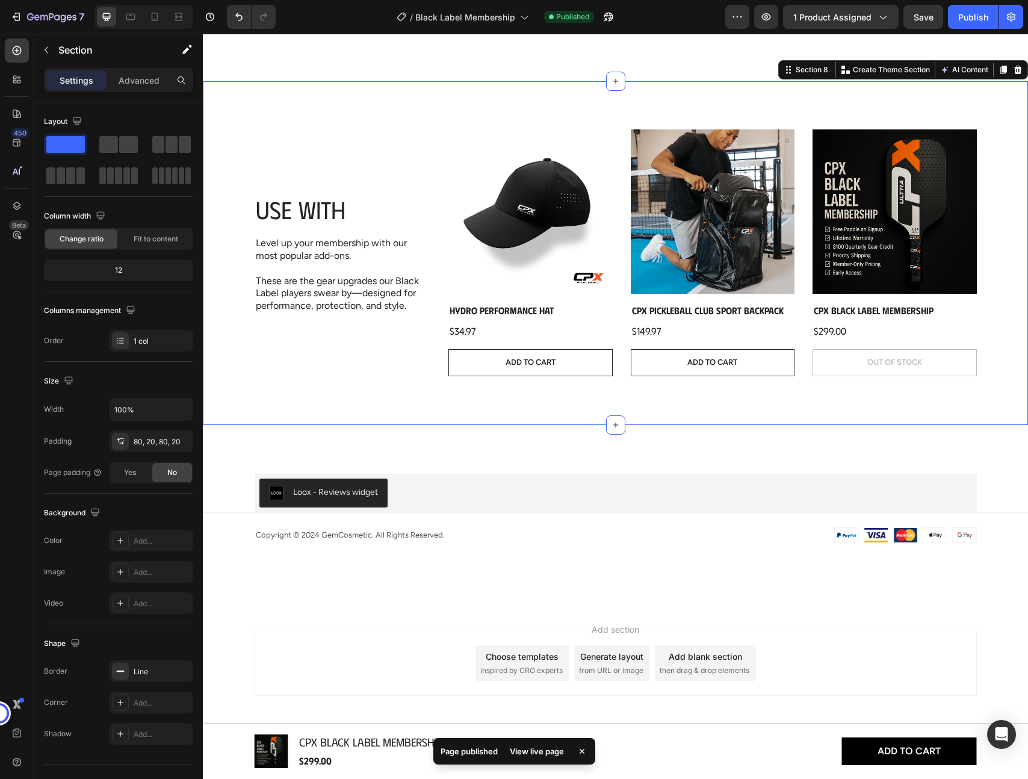
click at [849, 401] on div "Use With Heading Level up your membership with our most popular add-ons. These …" at bounding box center [615, 253] width 825 height 344
click at [876, 268] on img at bounding box center [895, 211] width 164 height 164
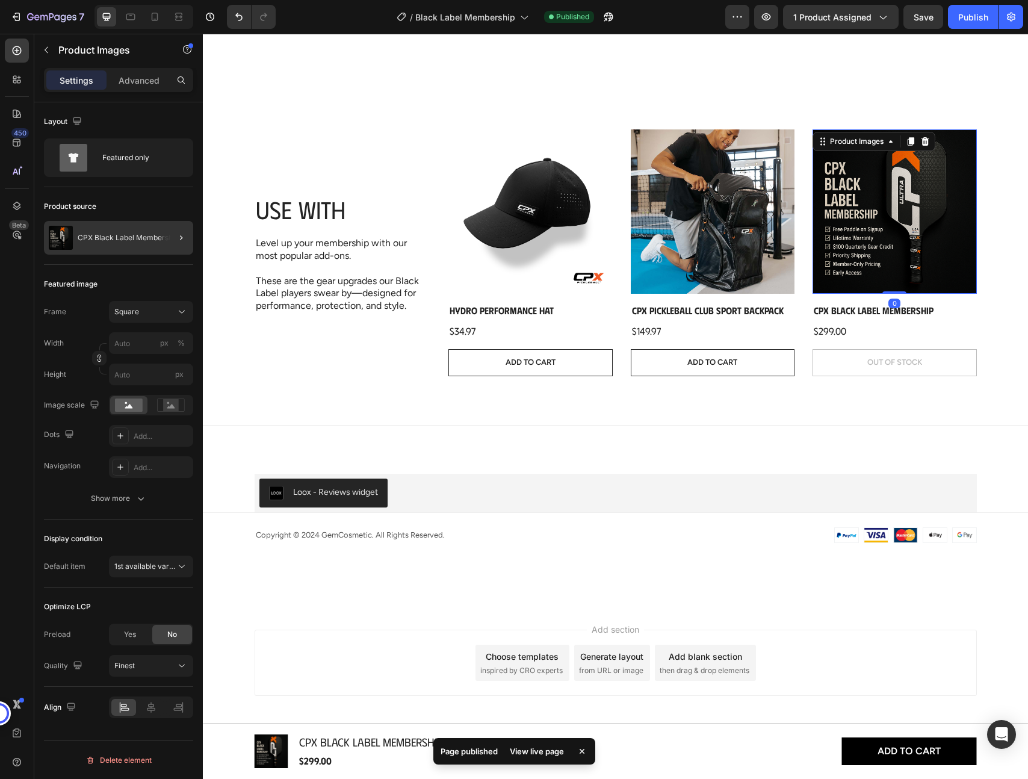
click at [172, 239] on div at bounding box center [176, 238] width 34 height 34
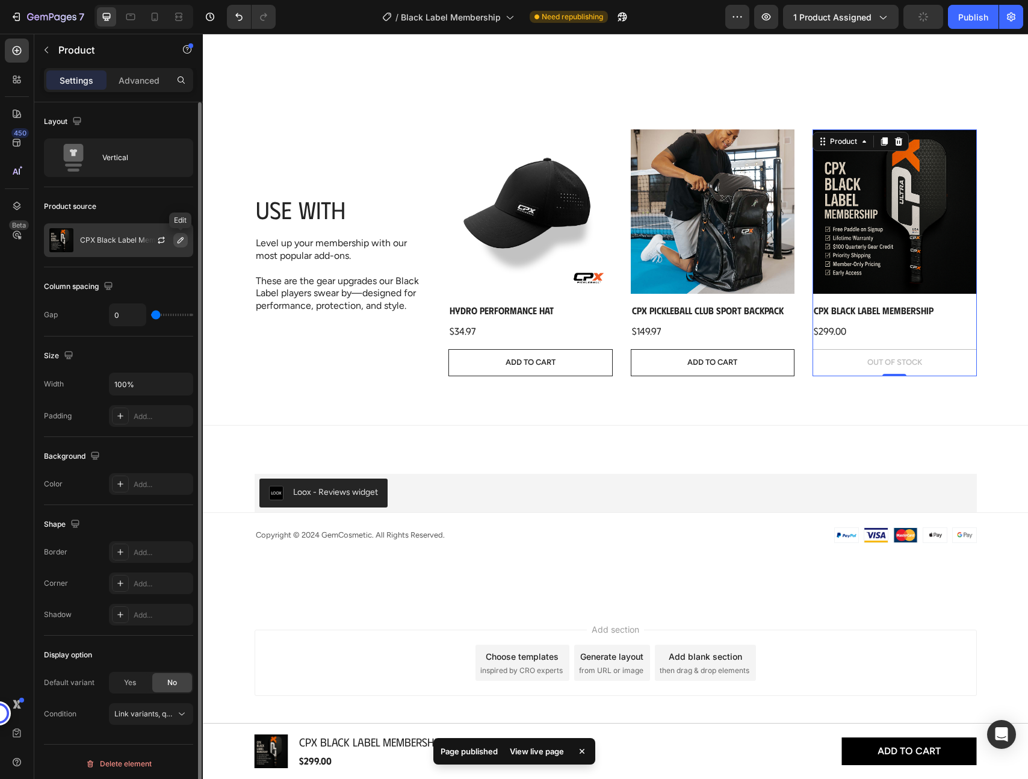
click at [174, 243] on button "button" at bounding box center [180, 240] width 14 height 14
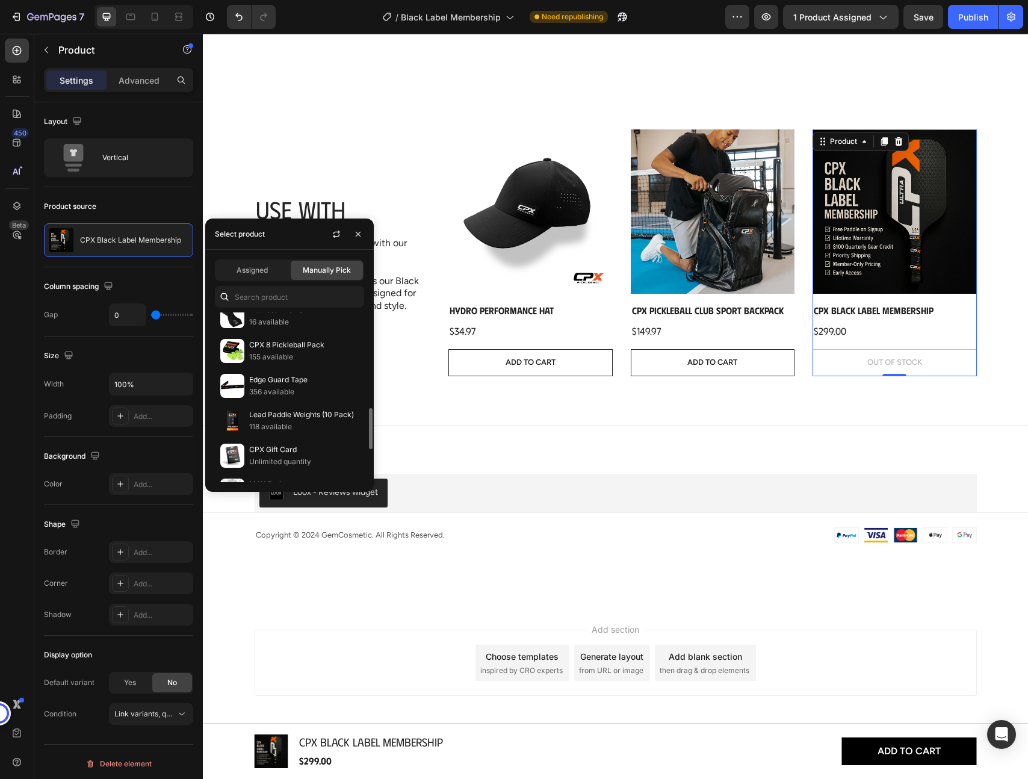
scroll to position [399, 0]
click at [282, 357] on p "155 available" at bounding box center [304, 356] width 110 height 12
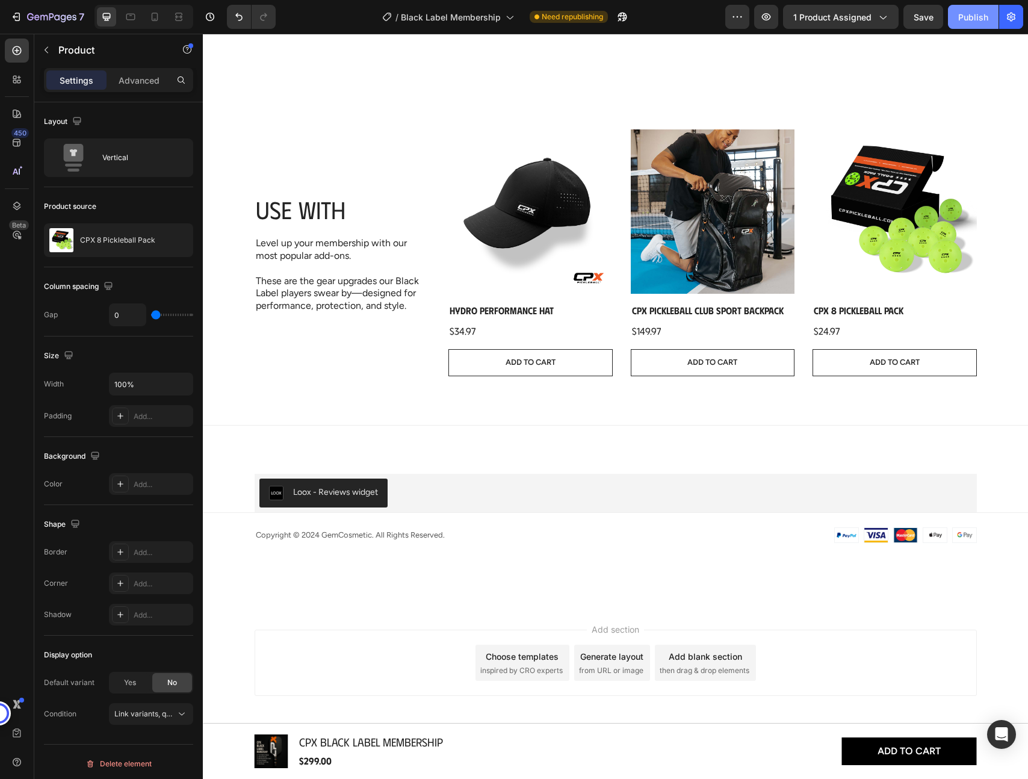
click at [974, 15] on div "Publish" at bounding box center [973, 17] width 30 height 13
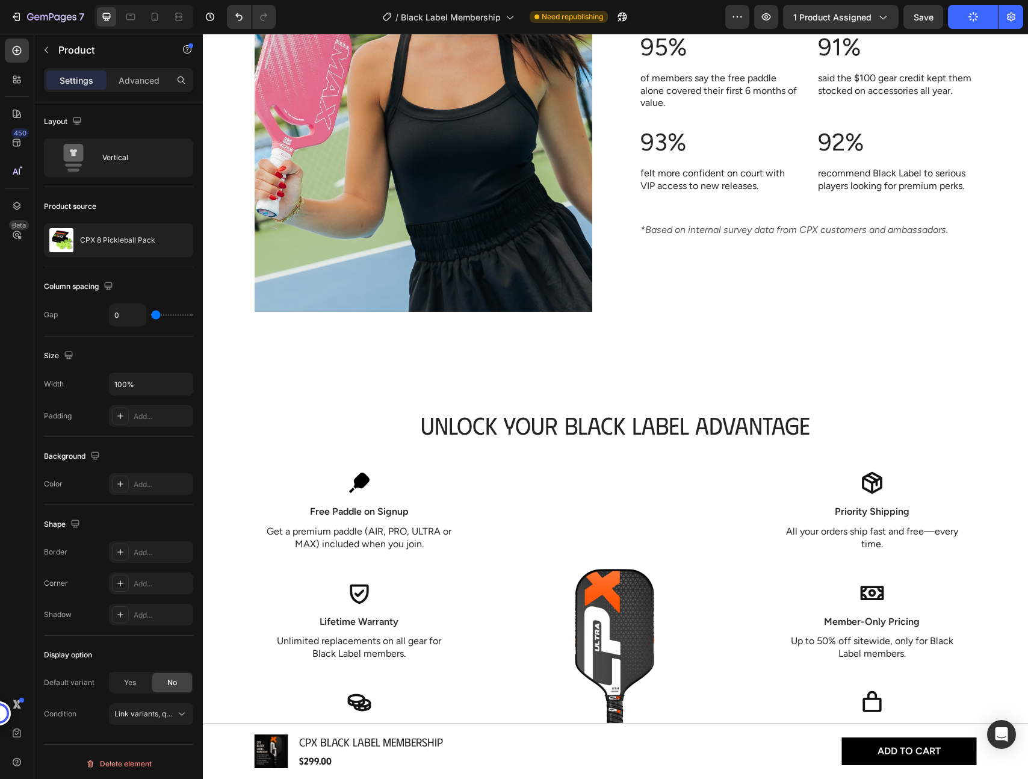
scroll to position [0, 0]
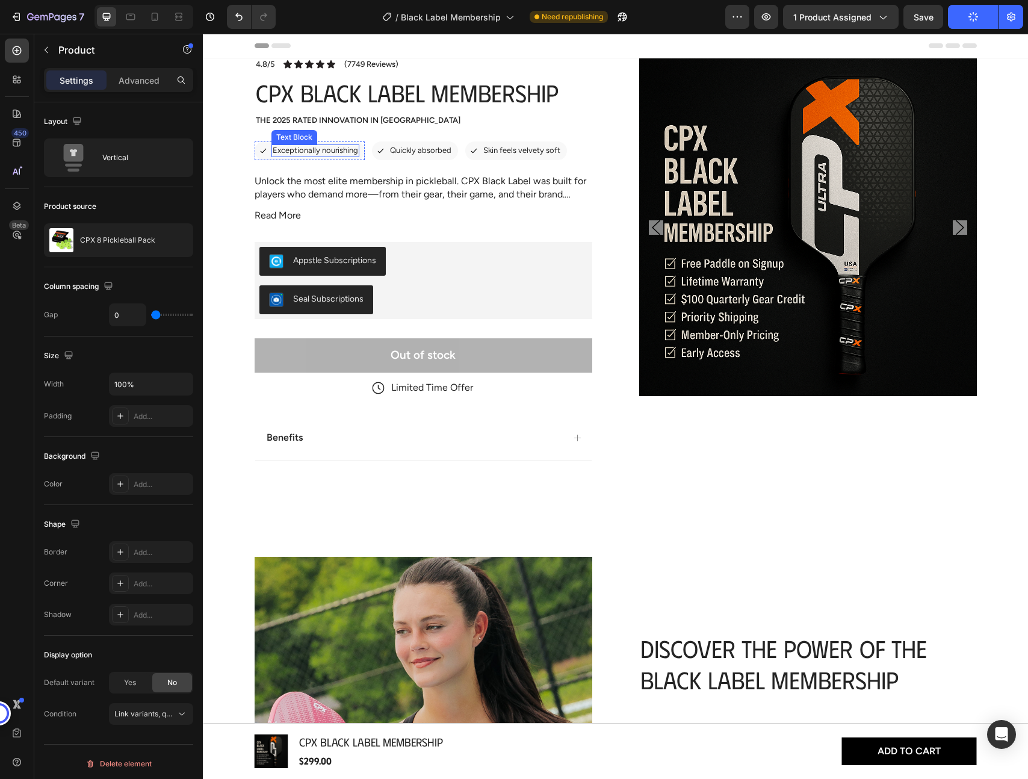
click at [312, 149] on p "Exceptionally nourishing" at bounding box center [315, 151] width 85 height 10
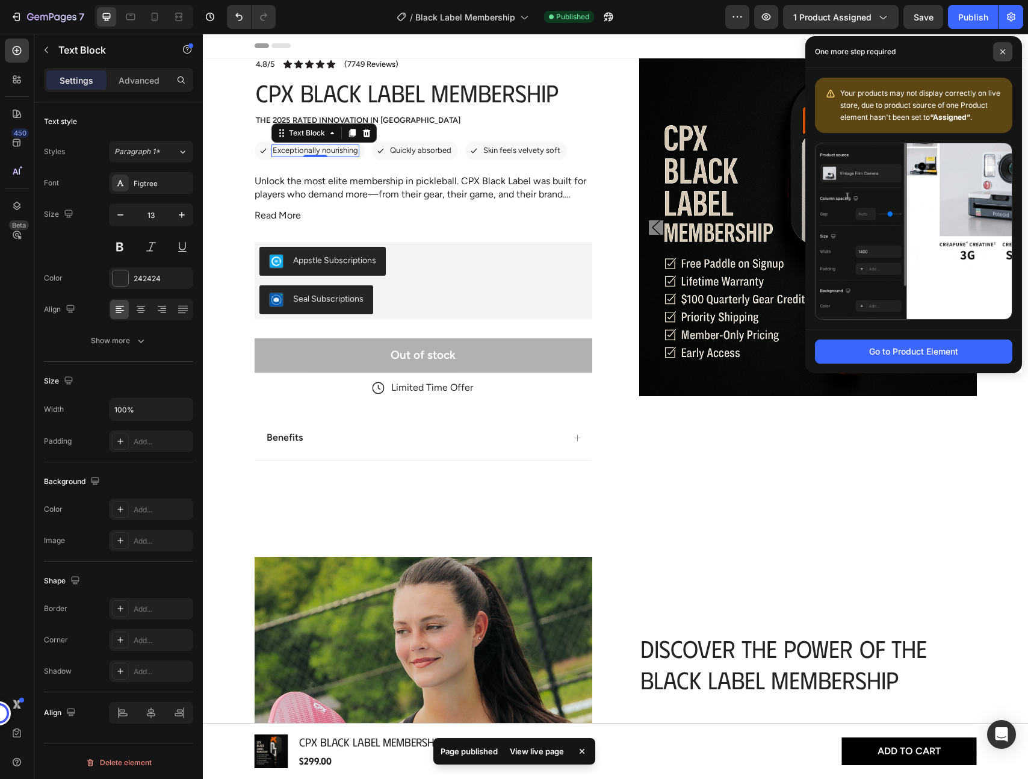
click at [1003, 53] on icon at bounding box center [1003, 52] width 6 height 6
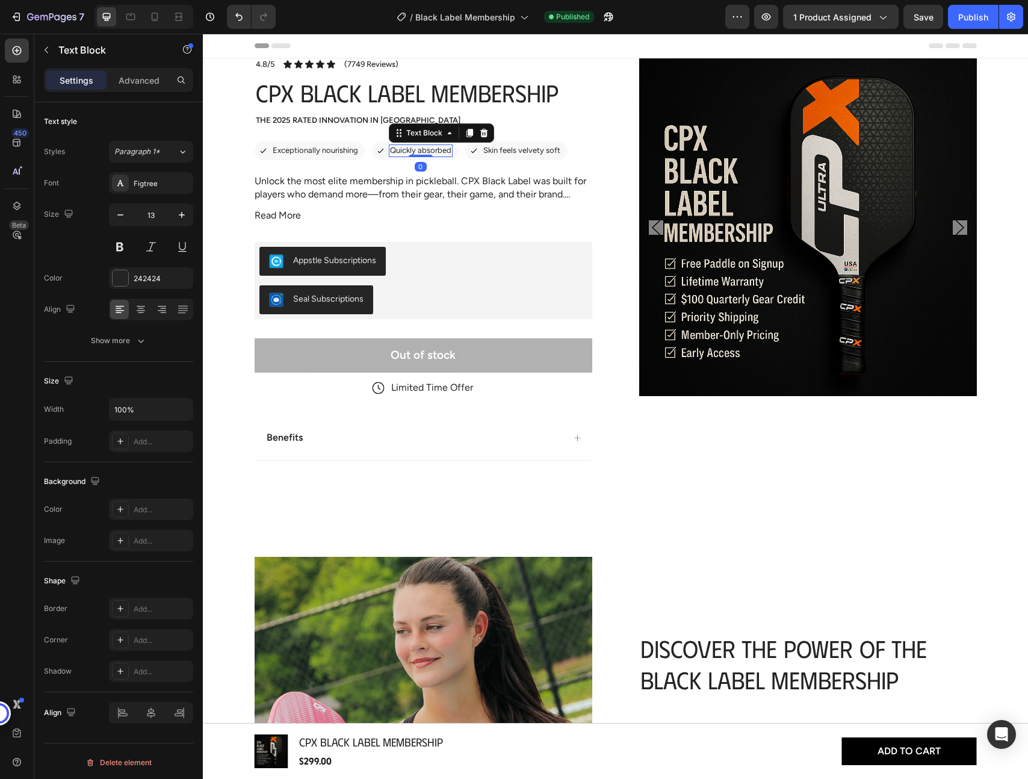
click at [404, 149] on p "Quickly absorbed" at bounding box center [420, 151] width 61 height 10
click at [506, 152] on p "Skin feels velvety soft" at bounding box center [510, 151] width 77 height 10
click at [297, 147] on p "Exceptionally nourishing" at bounding box center [315, 151] width 85 height 10
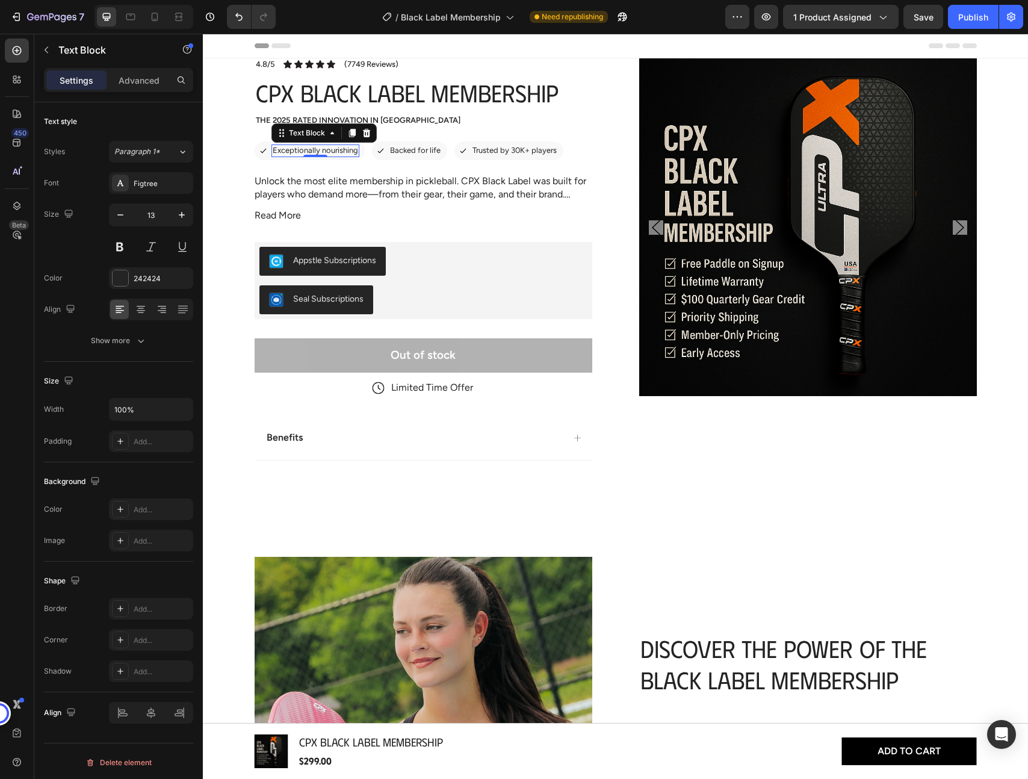
click at [330, 146] on p "Exceptionally nourishing" at bounding box center [315, 151] width 85 height 10
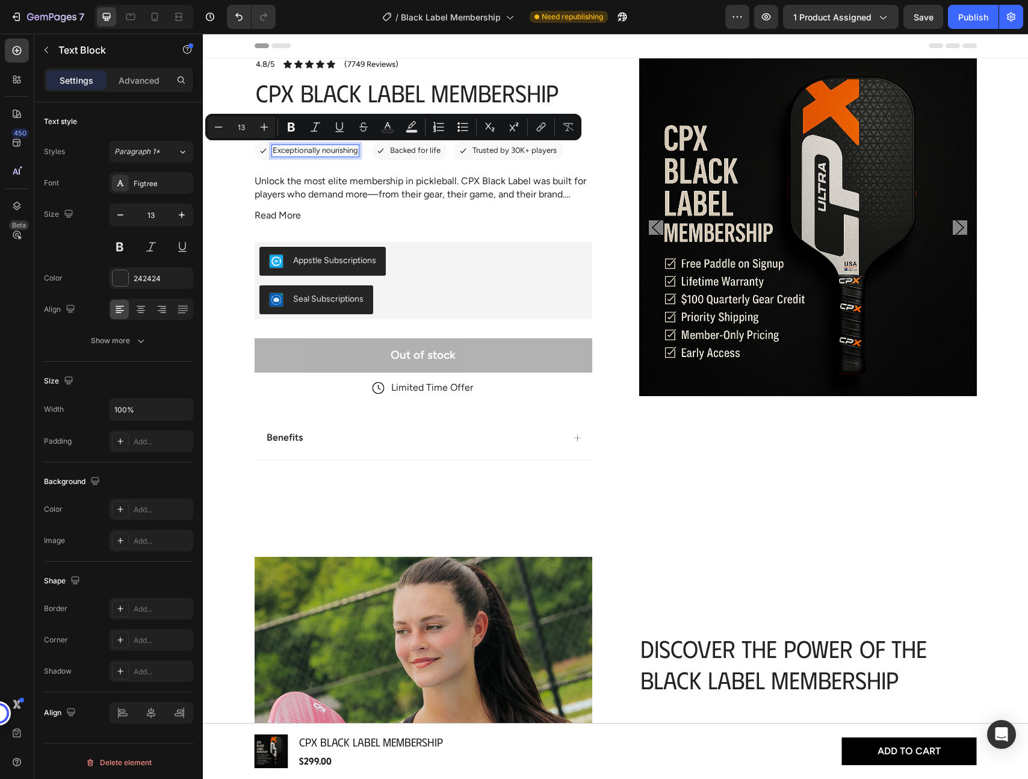
click at [330, 150] on p "Exceptionally nourishing" at bounding box center [315, 151] width 85 height 10
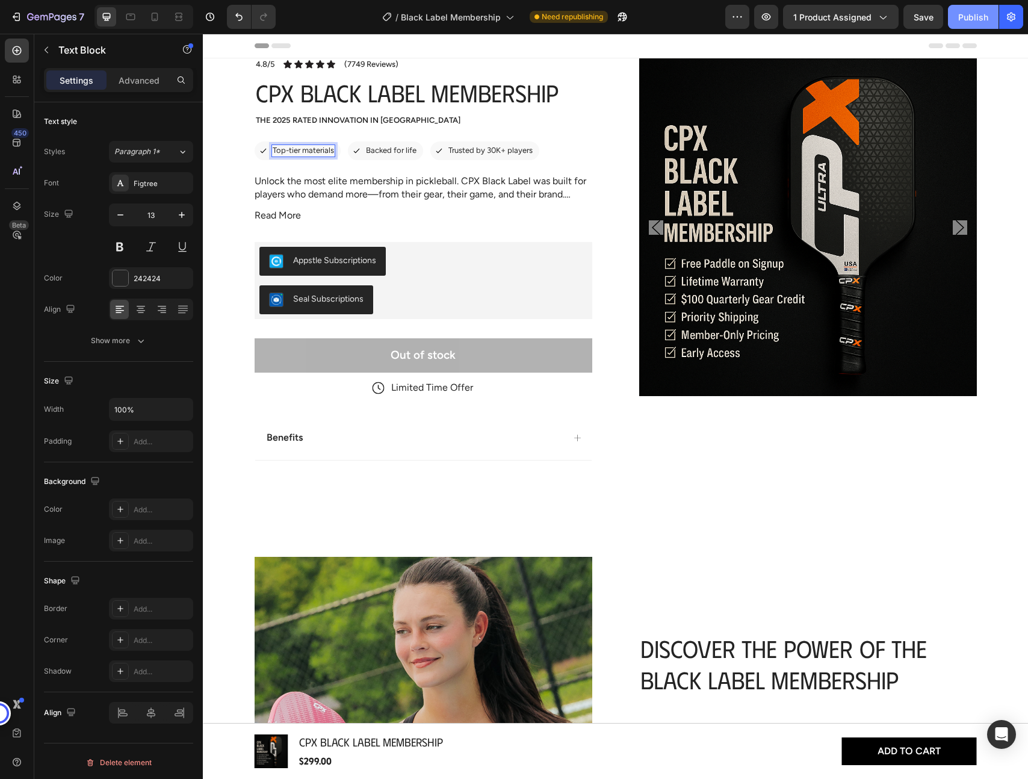
click at [968, 17] on div "Publish" at bounding box center [973, 17] width 30 height 13
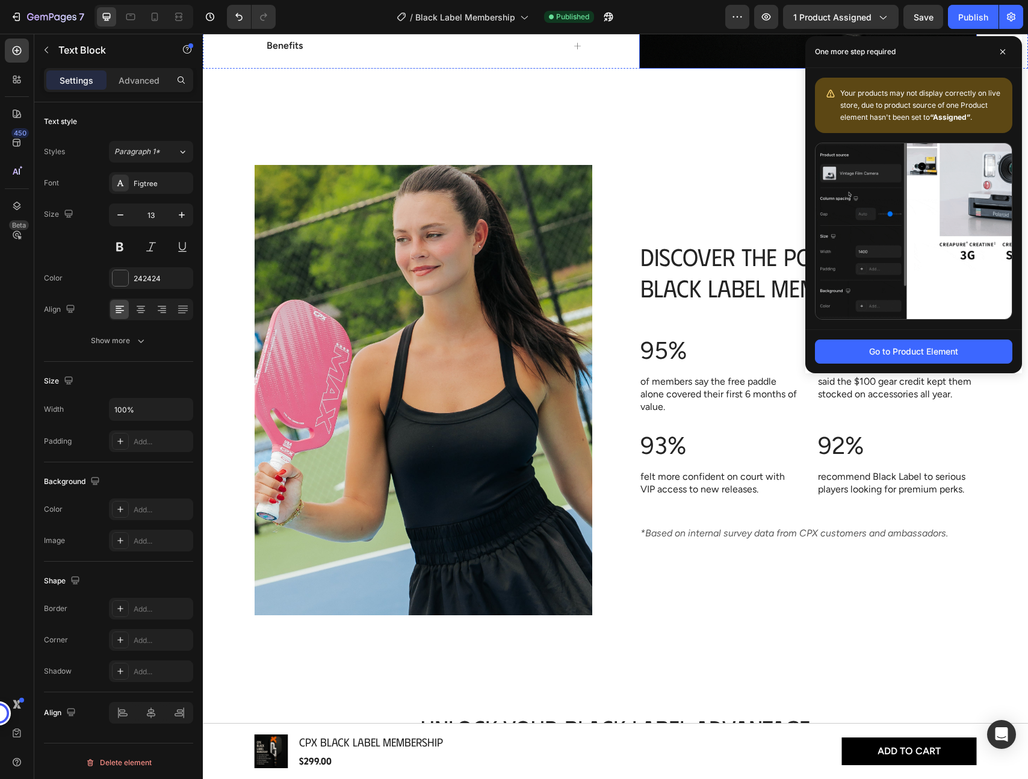
scroll to position [927, 0]
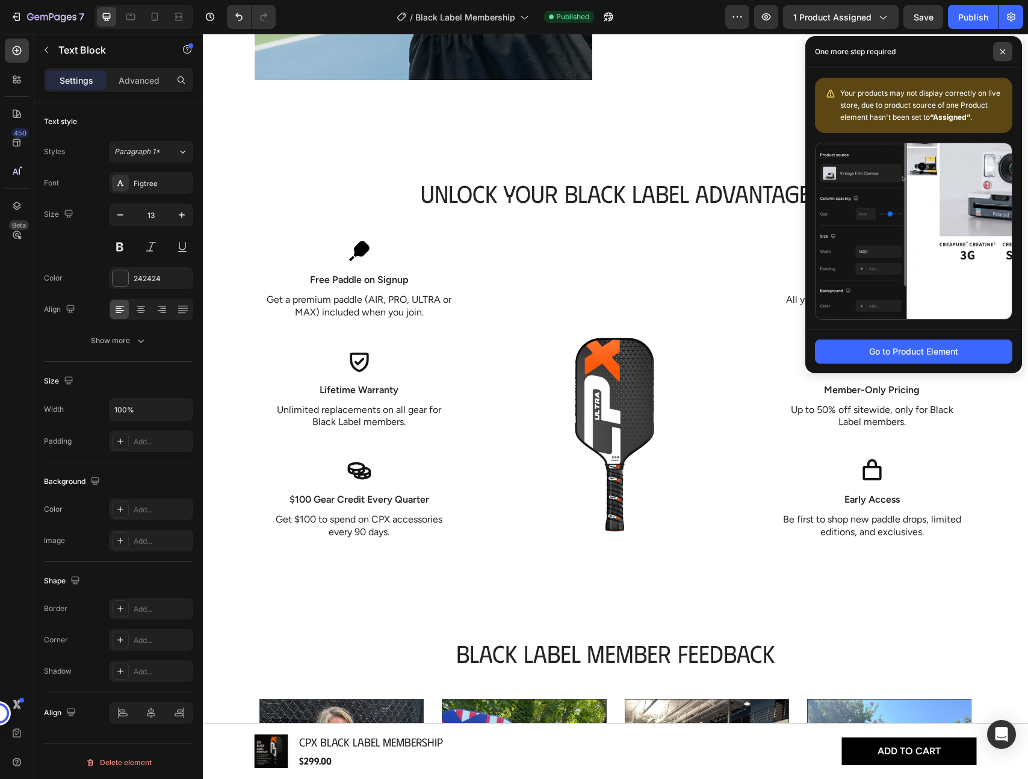
click at [1003, 54] on icon at bounding box center [1003, 52] width 6 height 6
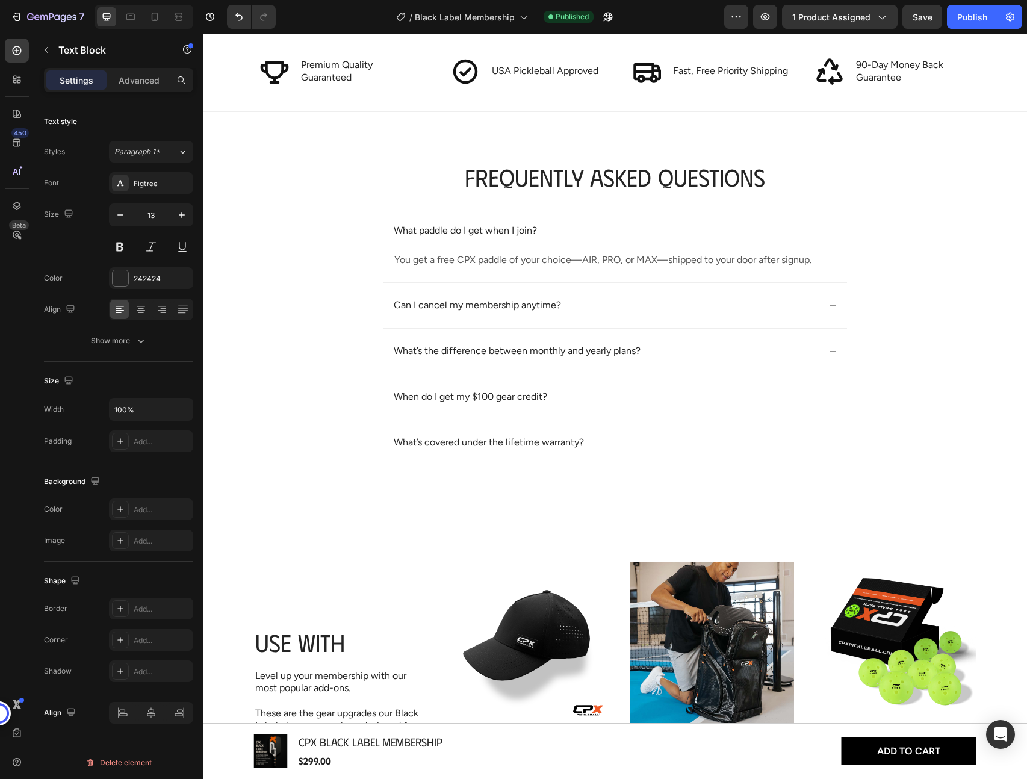
scroll to position [1985, 0]
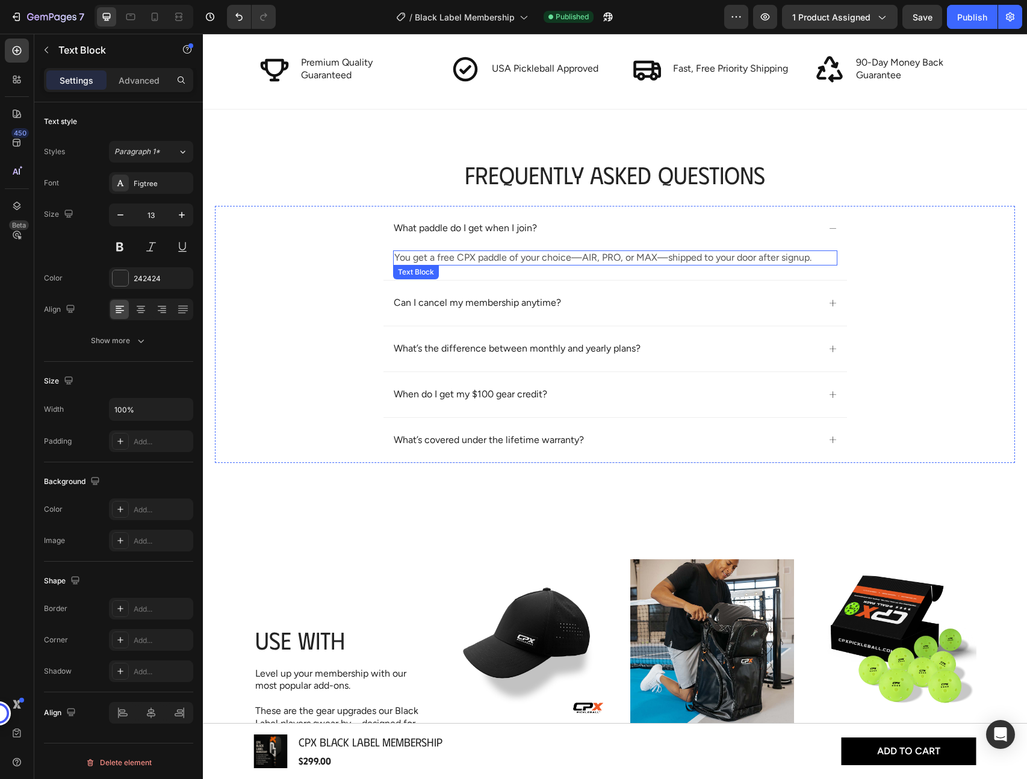
click at [561, 254] on p "You get a free CPX paddle of your choice—AIR, PRO, or MAX—shipped to your door …" at bounding box center [615, 258] width 442 height 13
click at [716, 255] on p "You get a free CPX paddle of your choice—AIR, PRO, or MAX—shipped to your door …" at bounding box center [615, 258] width 442 height 13
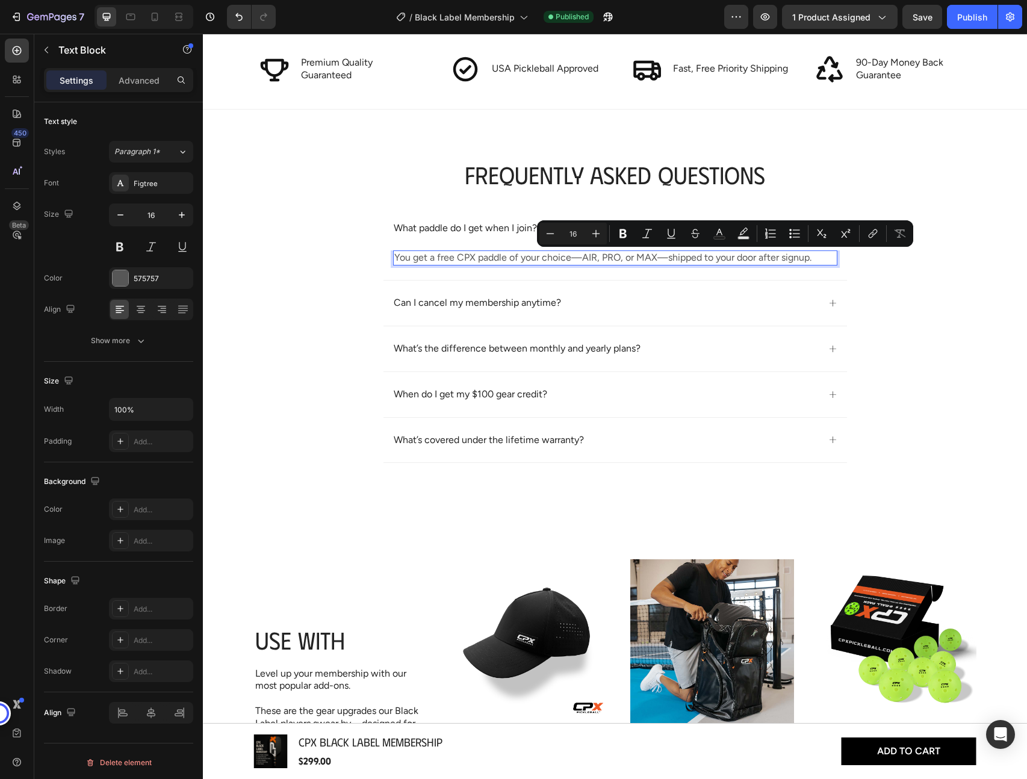
click at [776, 258] on p "You get a free CPX paddle of your choice—AIR, PRO, or MAX—shipped to your door …" at bounding box center [615, 258] width 442 height 13
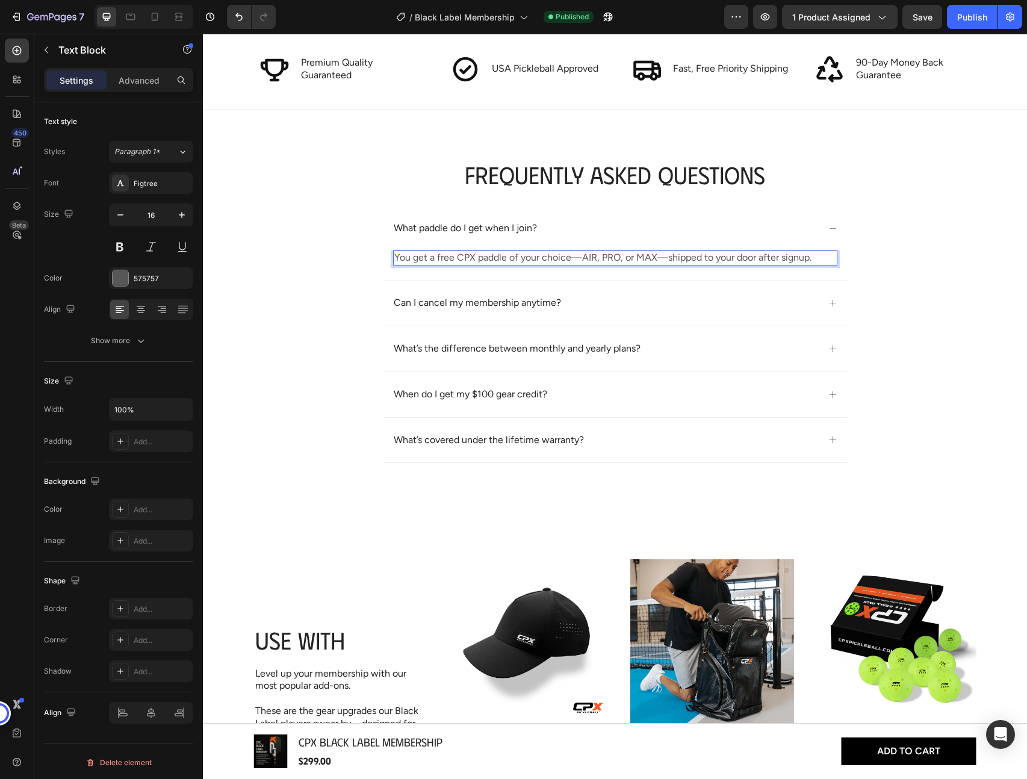
click at [817, 256] on p "You get a free CPX paddle of your choice—AIR, PRO, or MAX—shipped to your door …" at bounding box center [615, 258] width 442 height 13
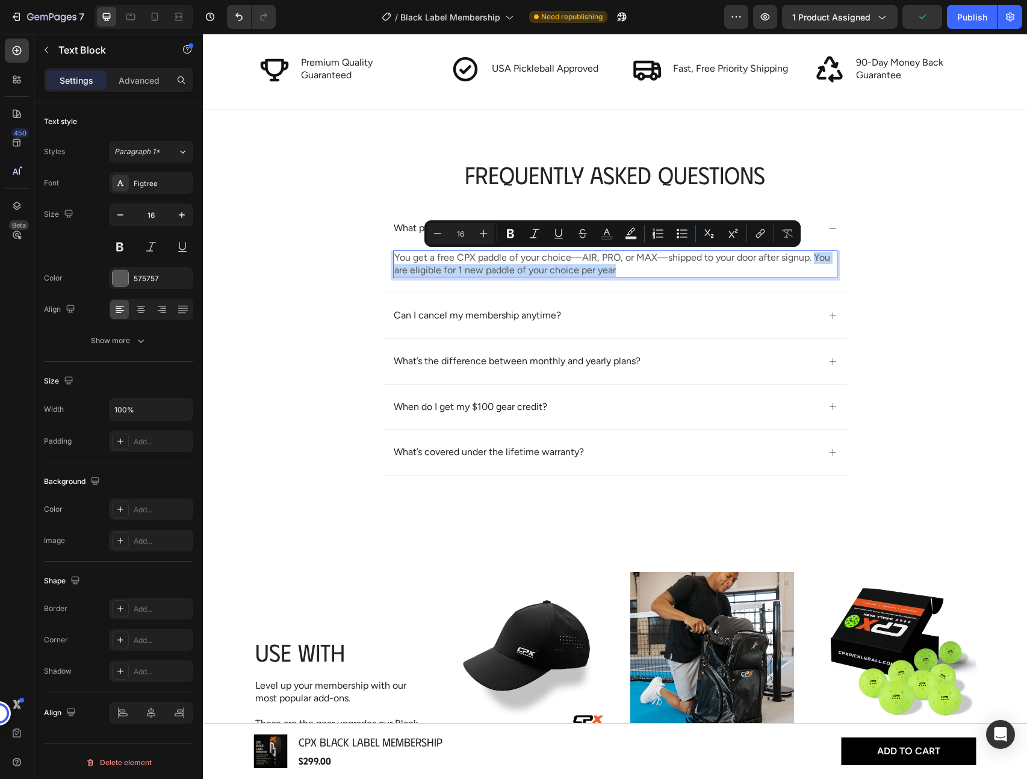
drag, startPoint x: 817, startPoint y: 259, endPoint x: 828, endPoint y: 268, distance: 13.6
click at [828, 268] on p "You get a free CPX paddle of your choice—AIR, PRO, or MAX—shipped to your door …" at bounding box center [615, 264] width 442 height 25
click at [736, 276] on p "You get a free CPX paddle of your choice—AIR, PRO, or MAX—shipped to your door …" at bounding box center [615, 264] width 442 height 25
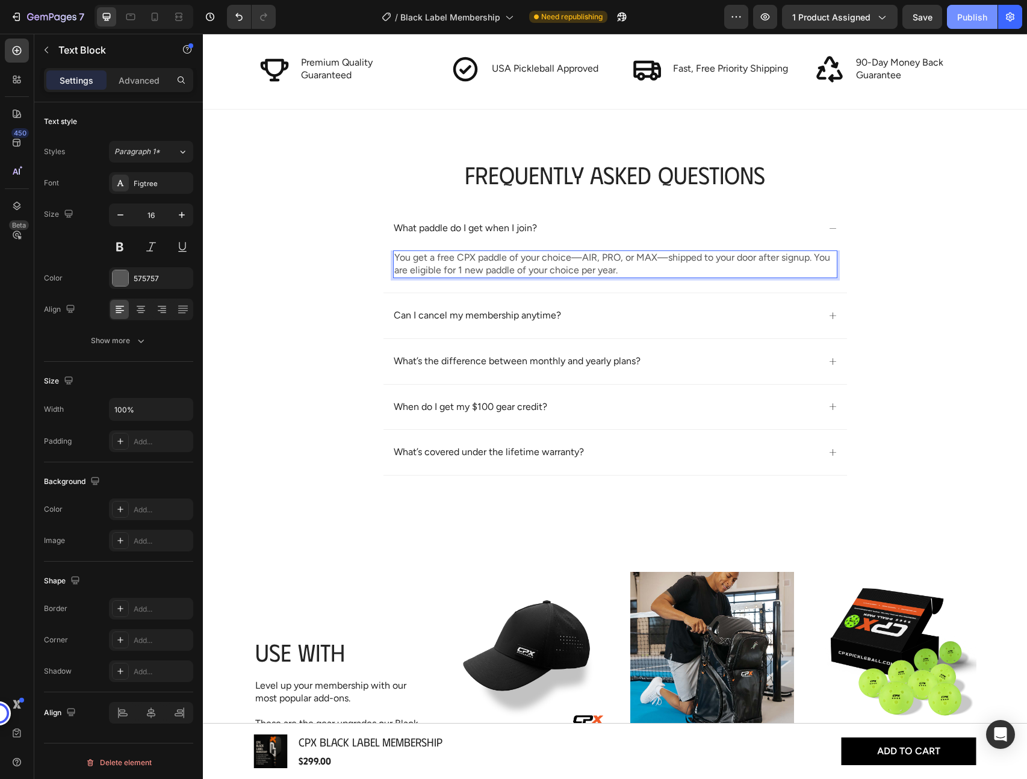
click at [959, 20] on div "Publish" at bounding box center [972, 17] width 30 height 13
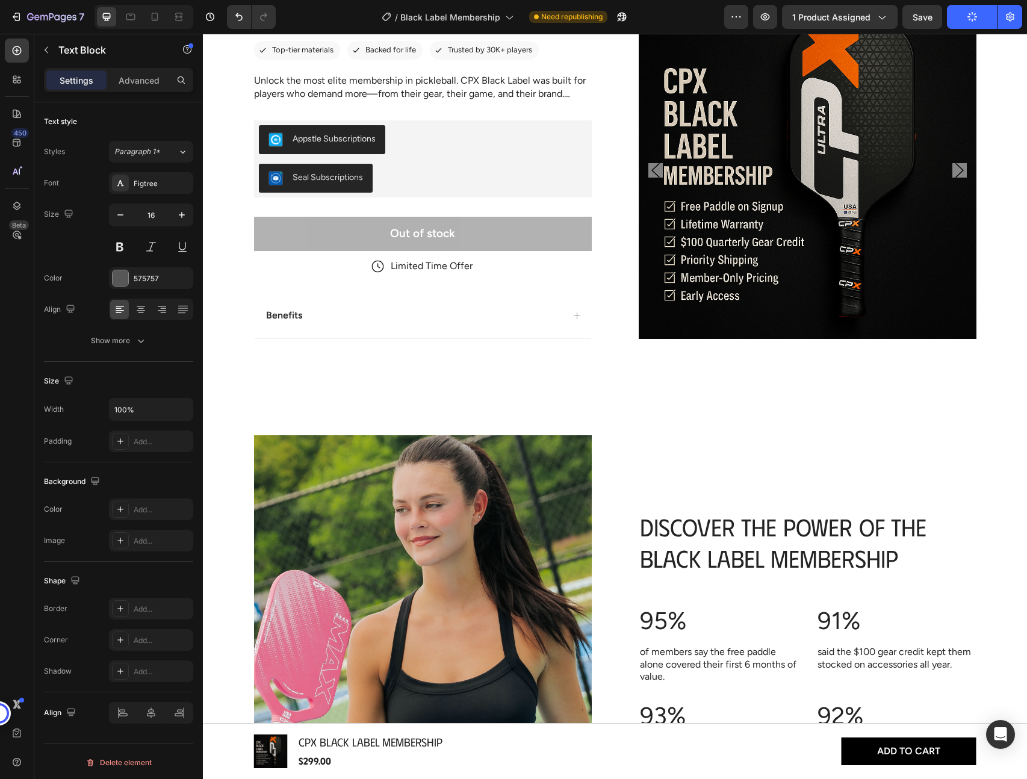
scroll to position [0, 0]
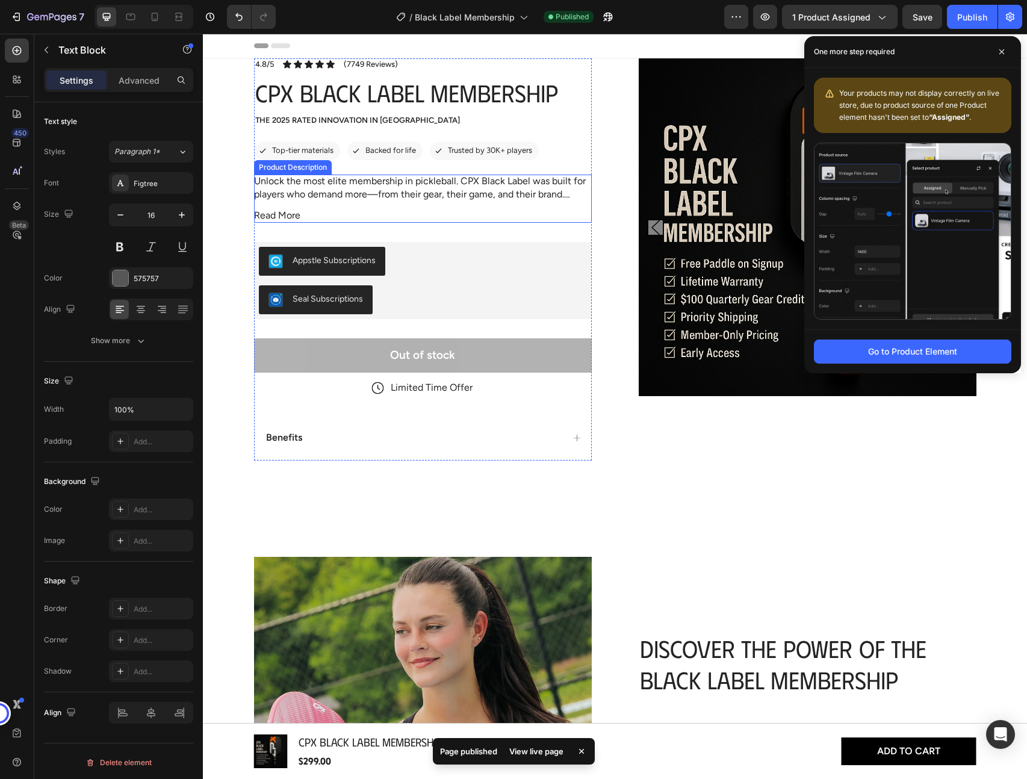
click at [286, 214] on span "Read More" at bounding box center [277, 215] width 46 height 13
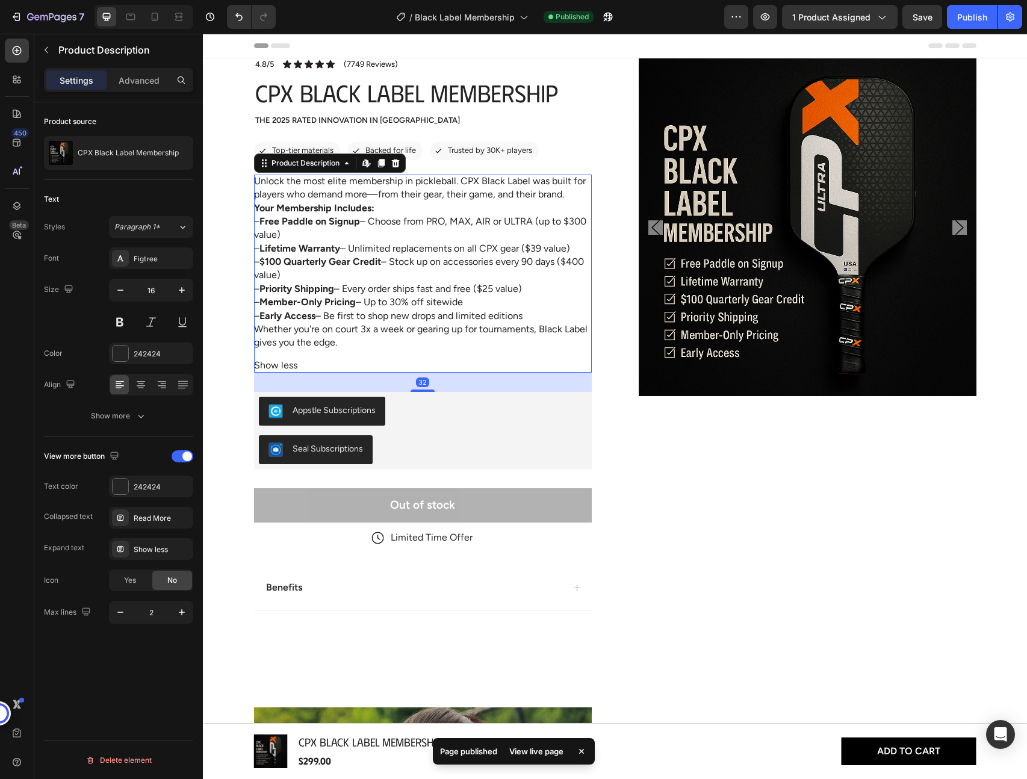
click at [361, 285] on p "Your Membership Includes: – Free Paddle on Signup – Choose from PRO, MAX, AIR o…" at bounding box center [420, 261] width 332 height 119
click at [332, 217] on strong "Free Paddle on Signup" at bounding box center [309, 220] width 101 height 11
